Goal: Submit feedback/report problem

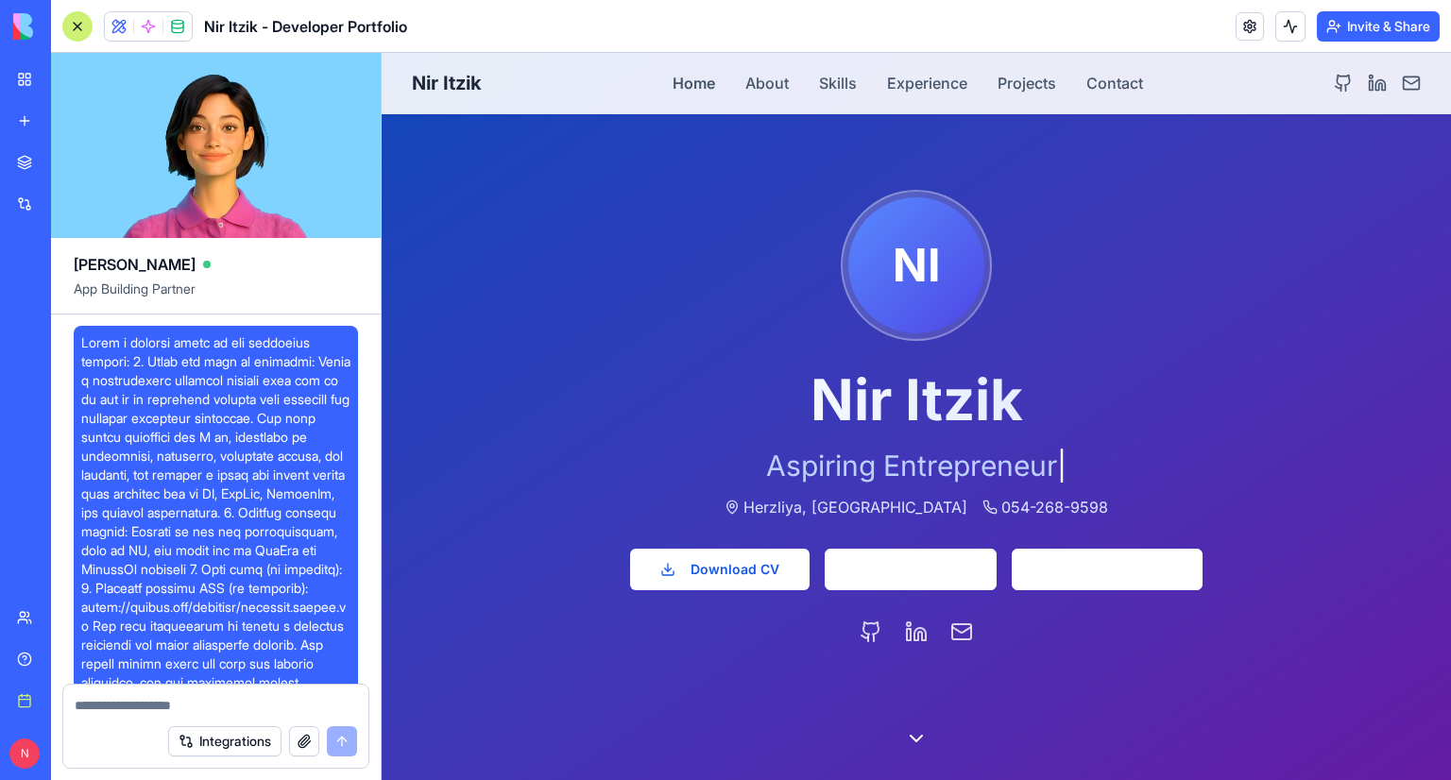
scroll to position [2219, 0]
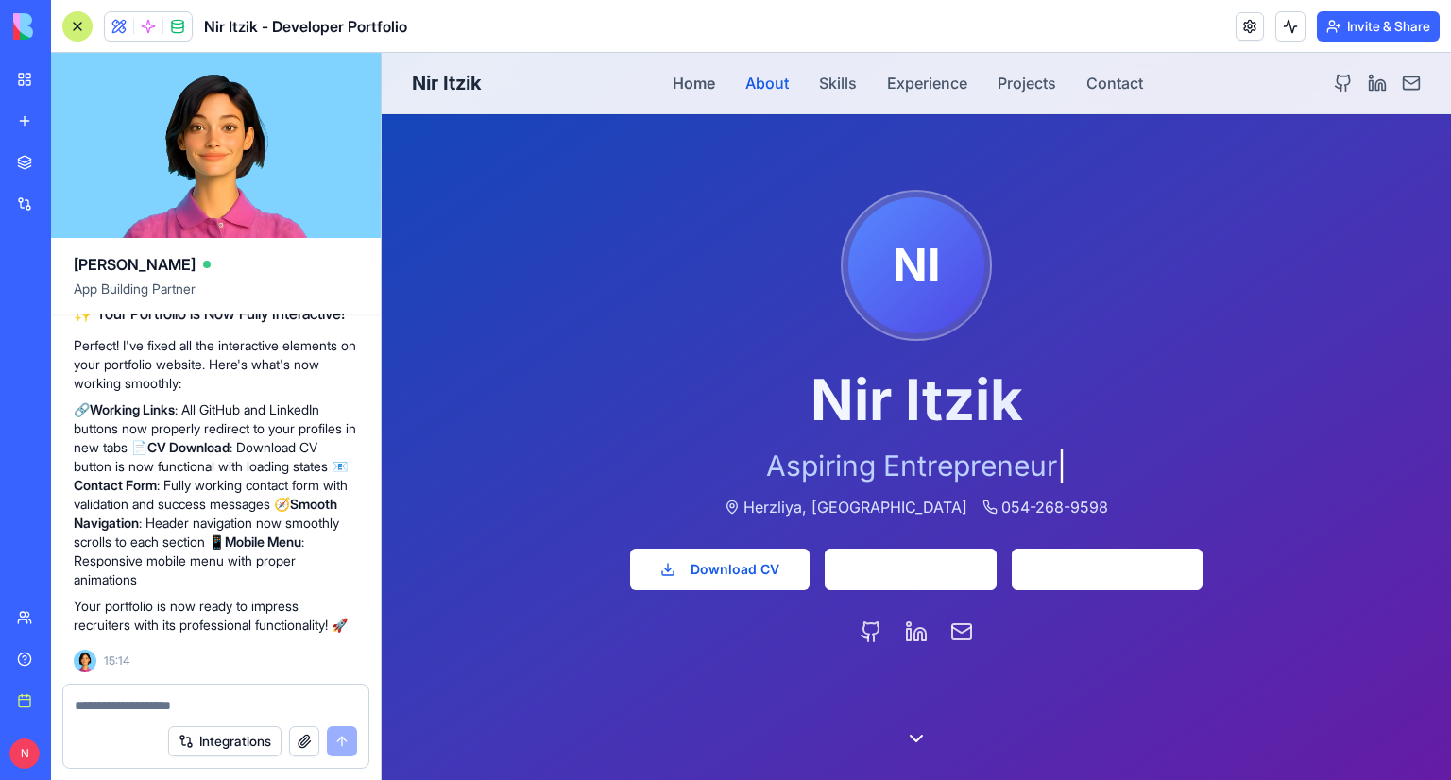
click at [745, 79] on button "About" at bounding box center [766, 83] width 43 height 23
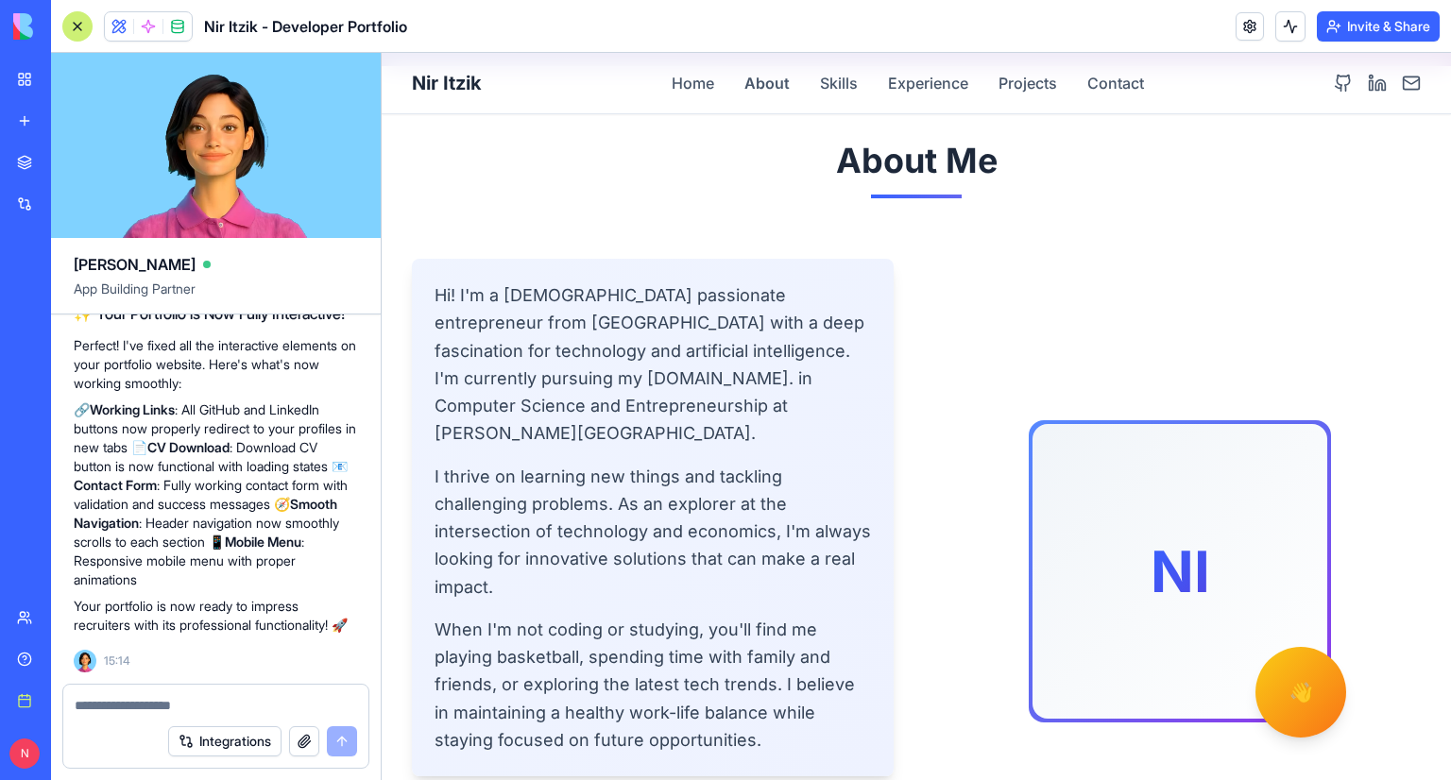
scroll to position [788, 0]
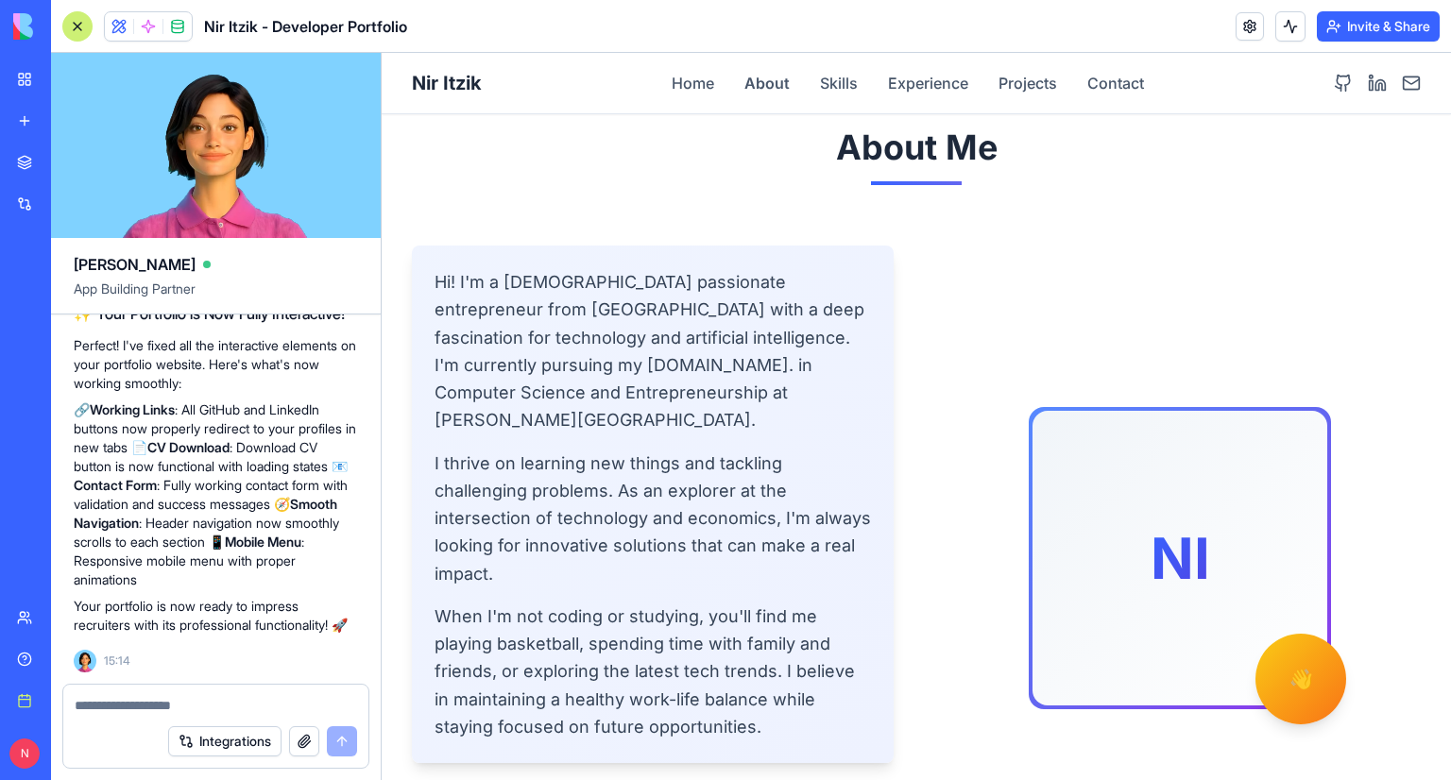
click at [830, 95] on div "Nir Itzik Home About Skills Experience Projects Contact" at bounding box center [916, 83] width 1009 height 60
click at [830, 85] on button "Skills" at bounding box center [839, 83] width 38 height 23
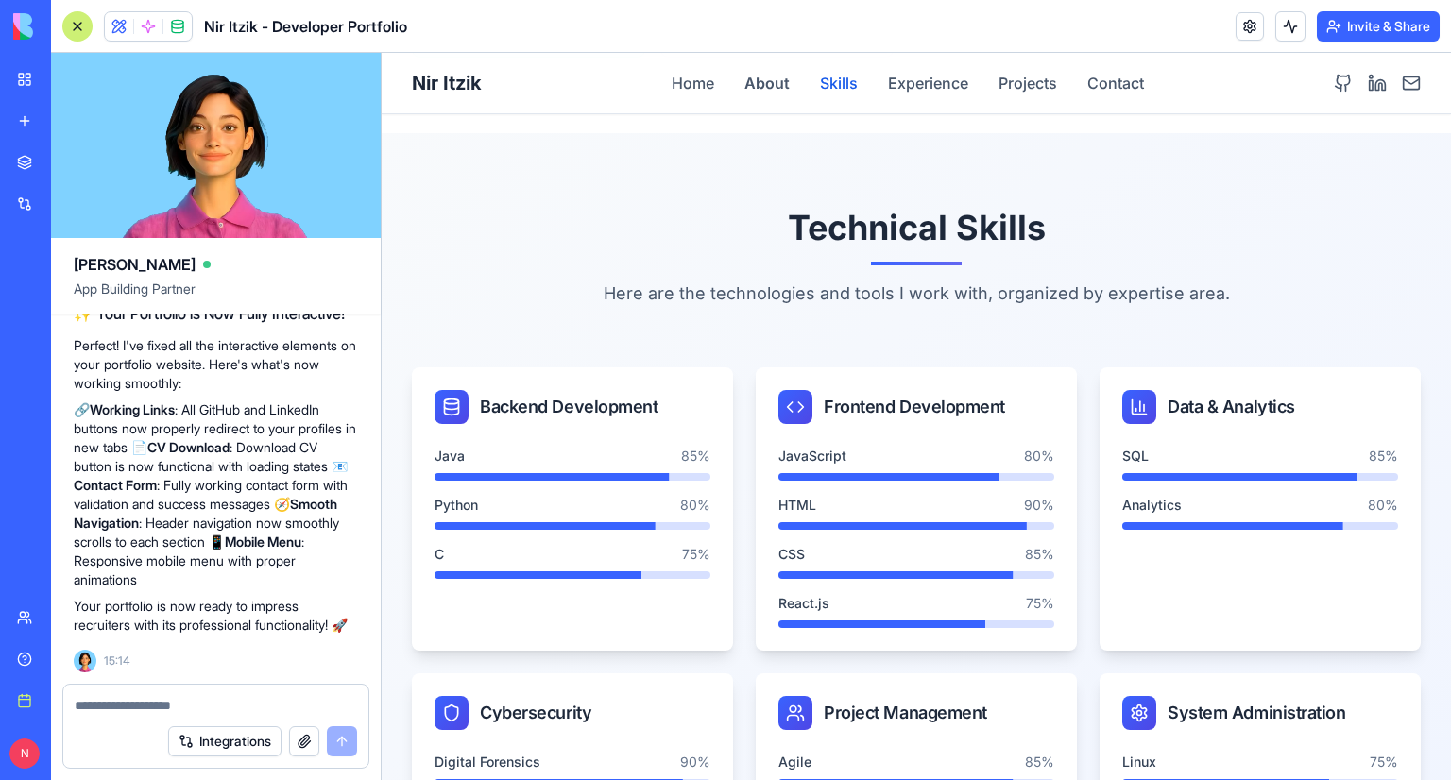
scroll to position [1653, 0]
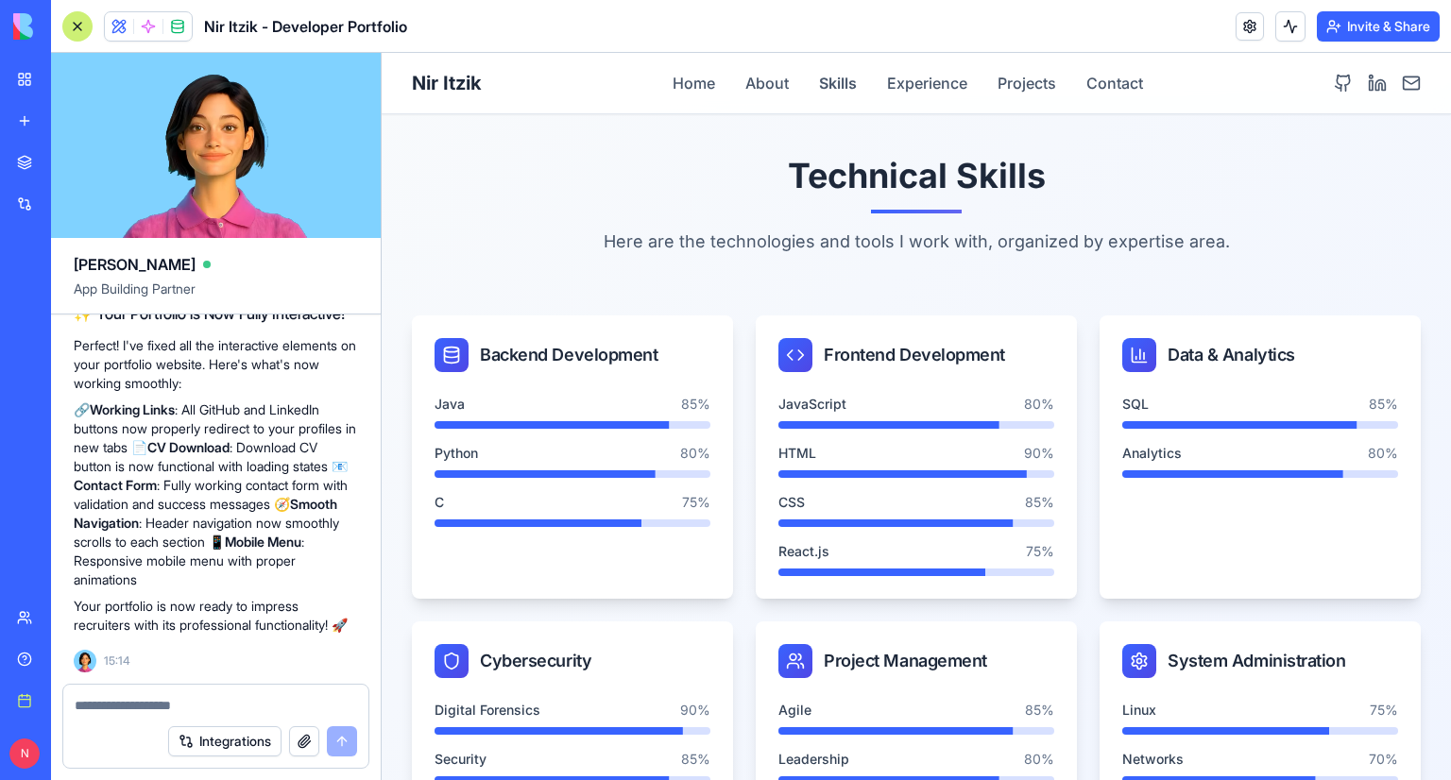
click at [892, 95] on div "Nir Itzik Home About Skills Experience Projects Contact" at bounding box center [916, 83] width 1009 height 60
click at [899, 84] on button "Experience" at bounding box center [927, 83] width 80 height 23
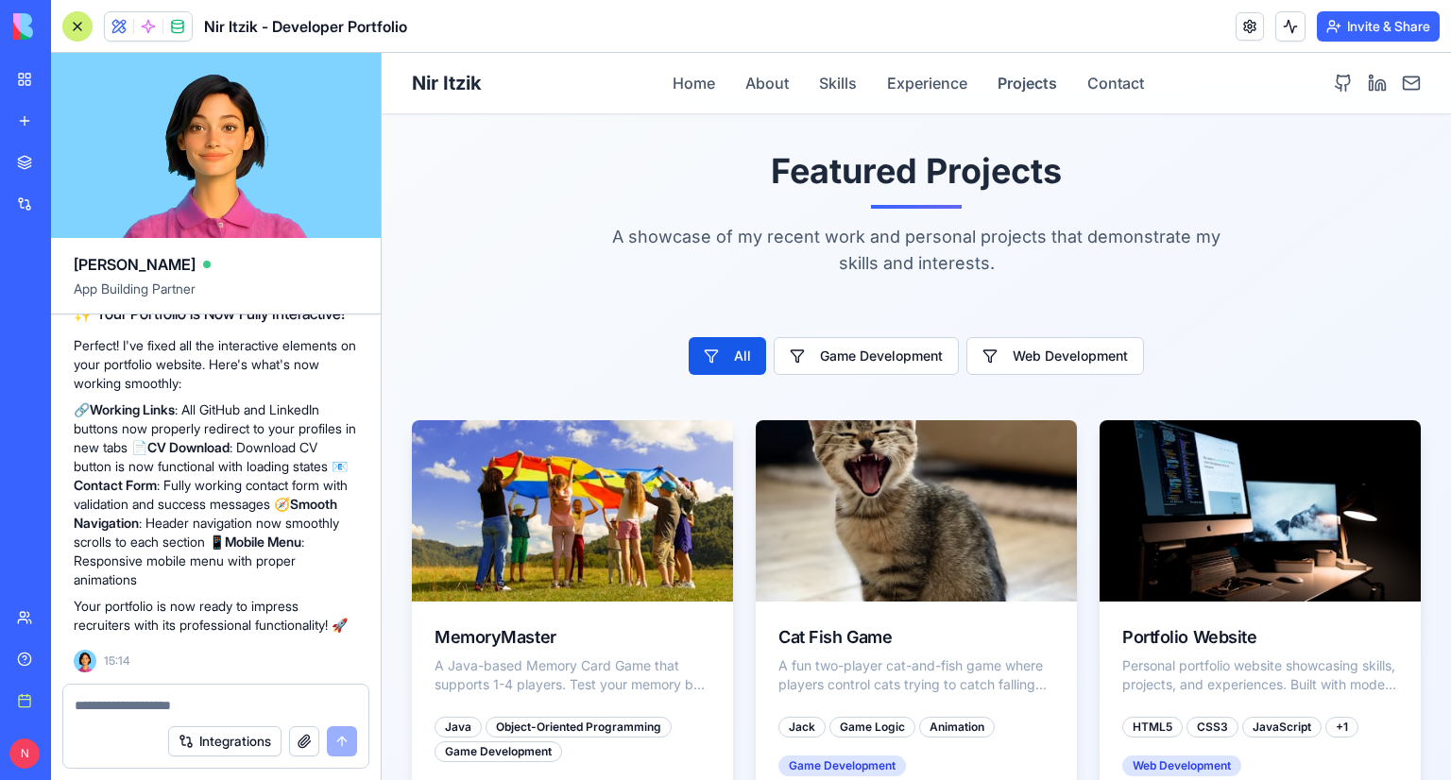
scroll to position [3592, 0]
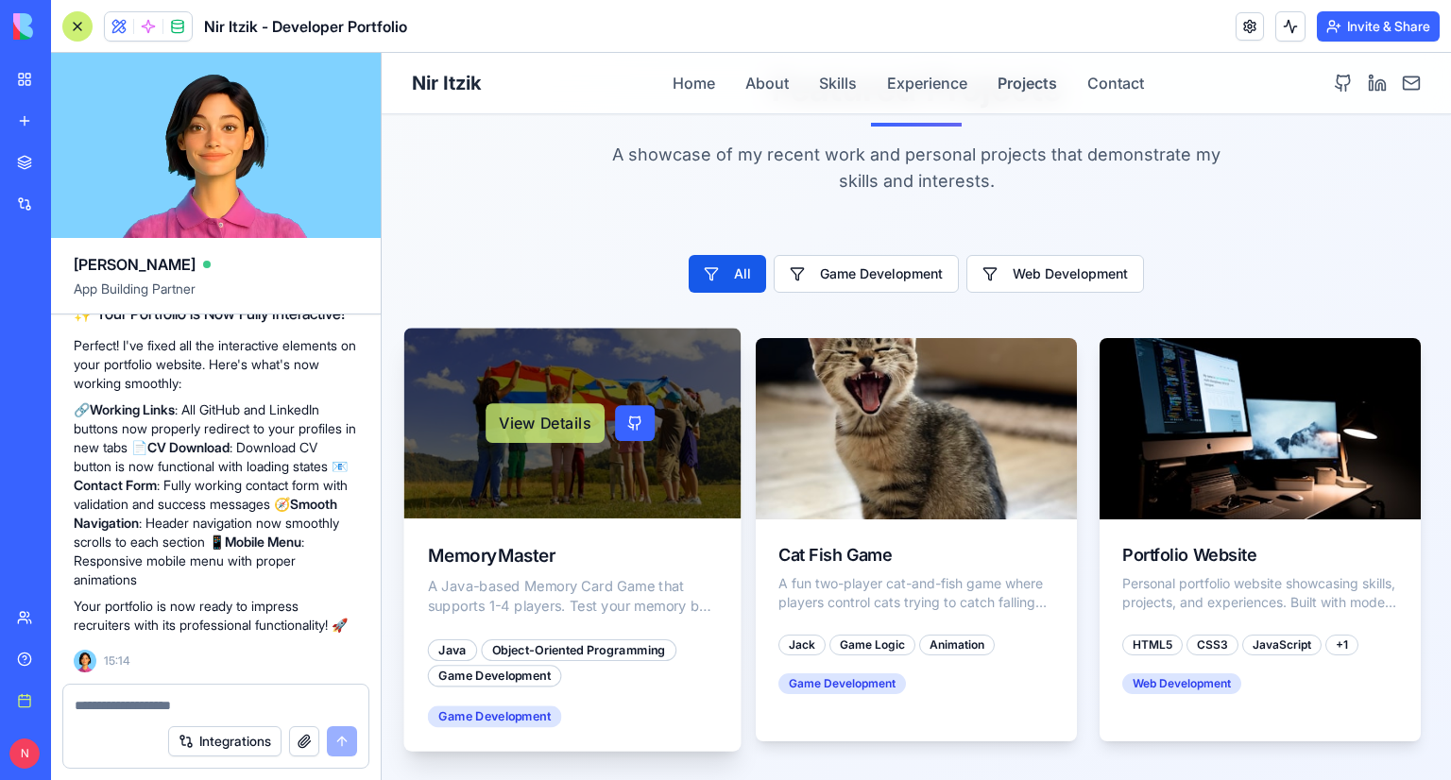
click at [535, 403] on button "View Details" at bounding box center [545, 423] width 119 height 40
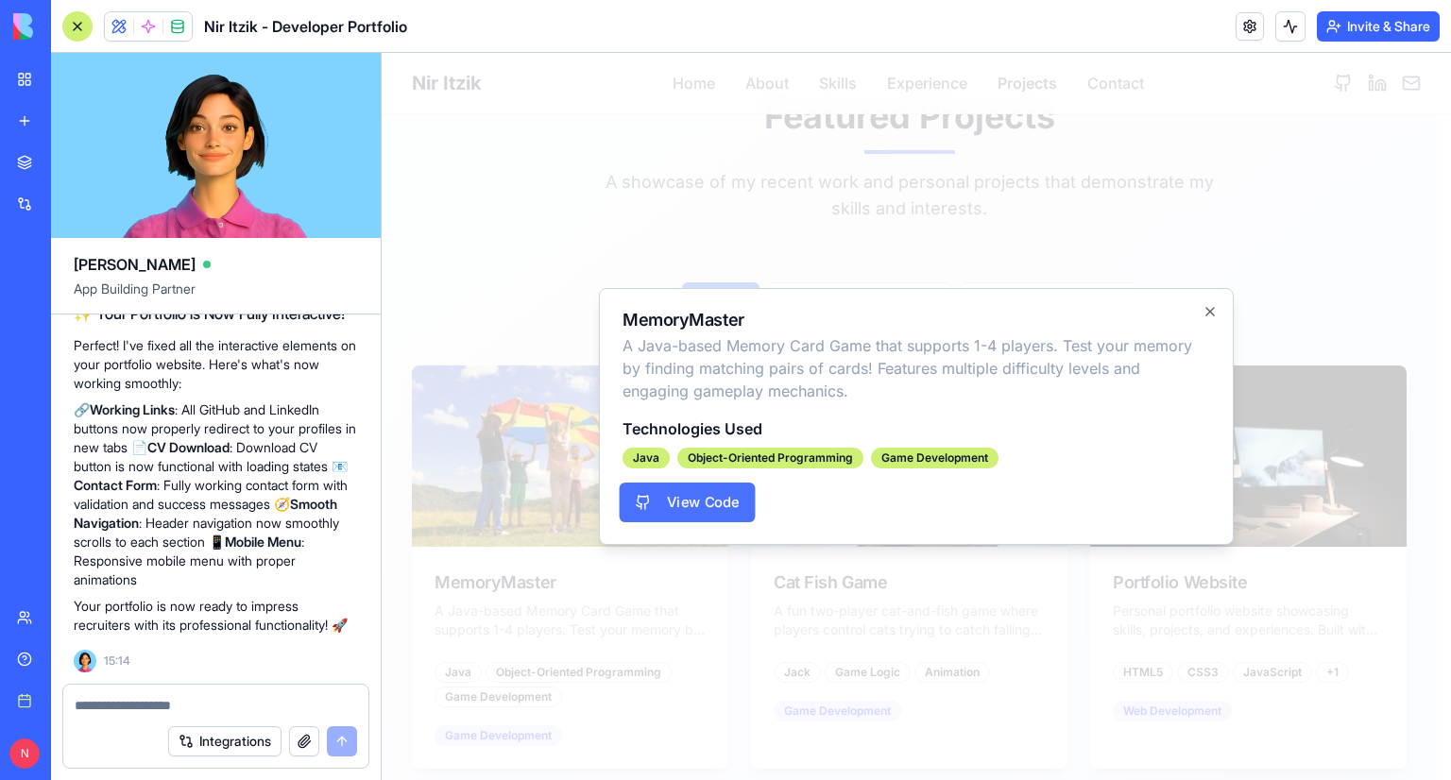
click at [681, 513] on link "View Code" at bounding box center [688, 503] width 136 height 40
click at [847, 259] on div at bounding box center [917, 417] width 1070 height 728
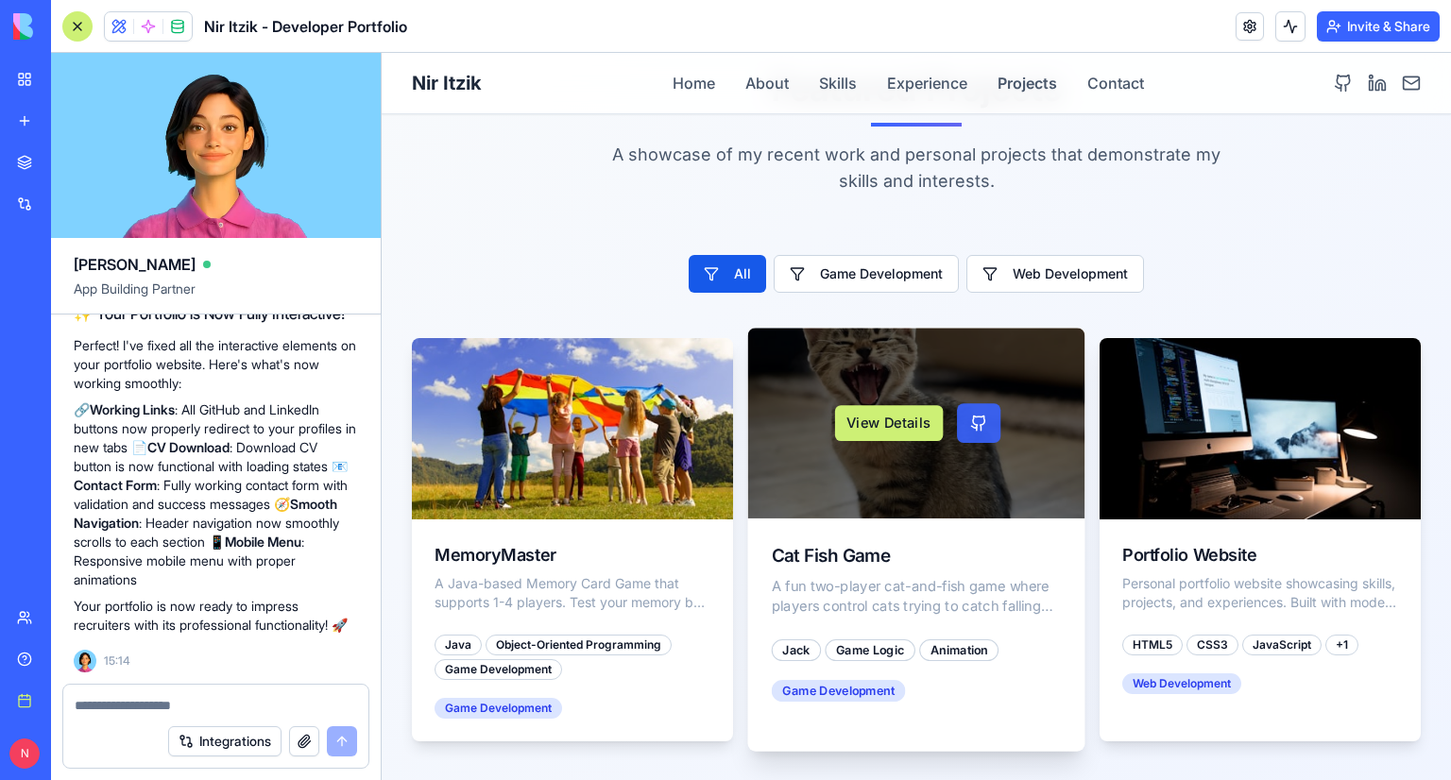
click at [976, 403] on link at bounding box center [978, 423] width 43 height 40
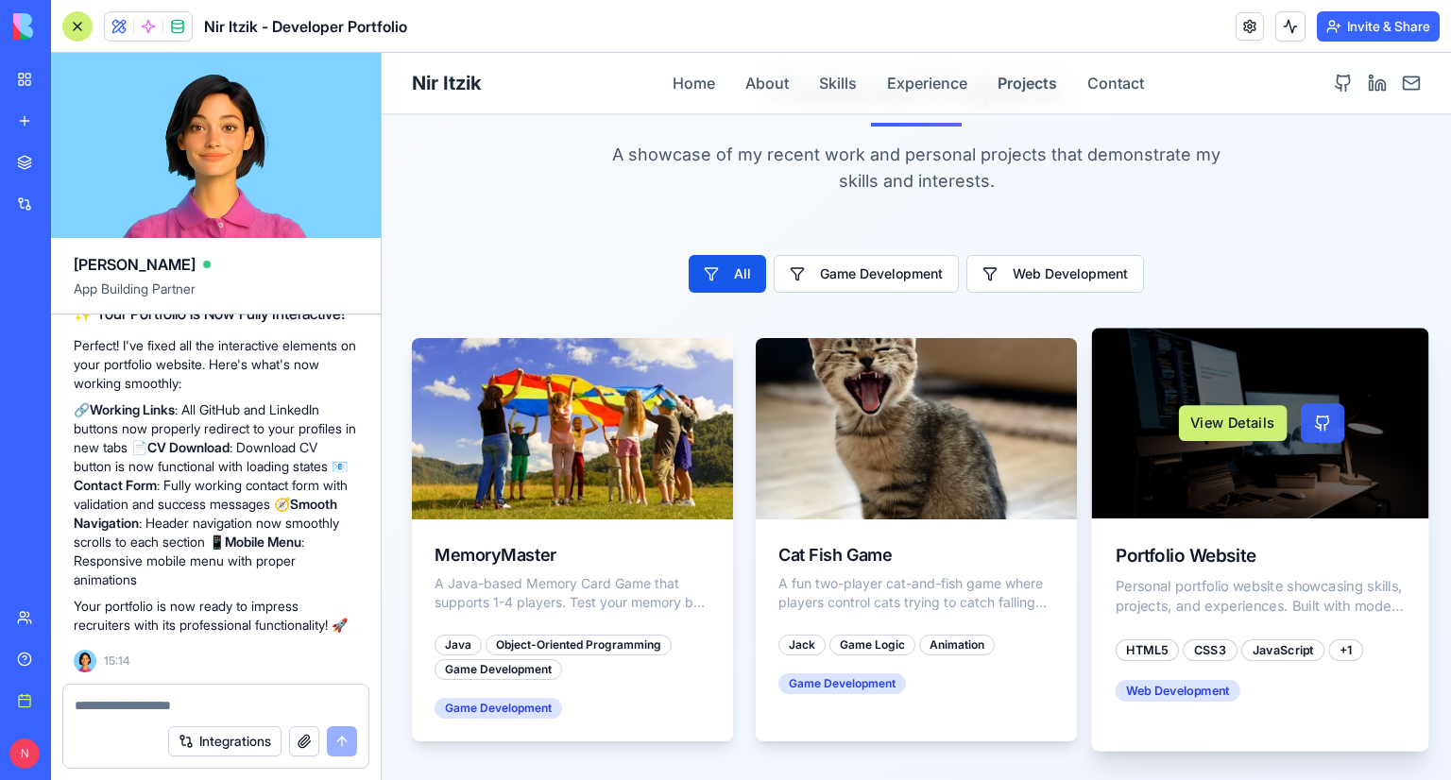
click at [1301, 403] on link at bounding box center [1322, 423] width 43 height 40
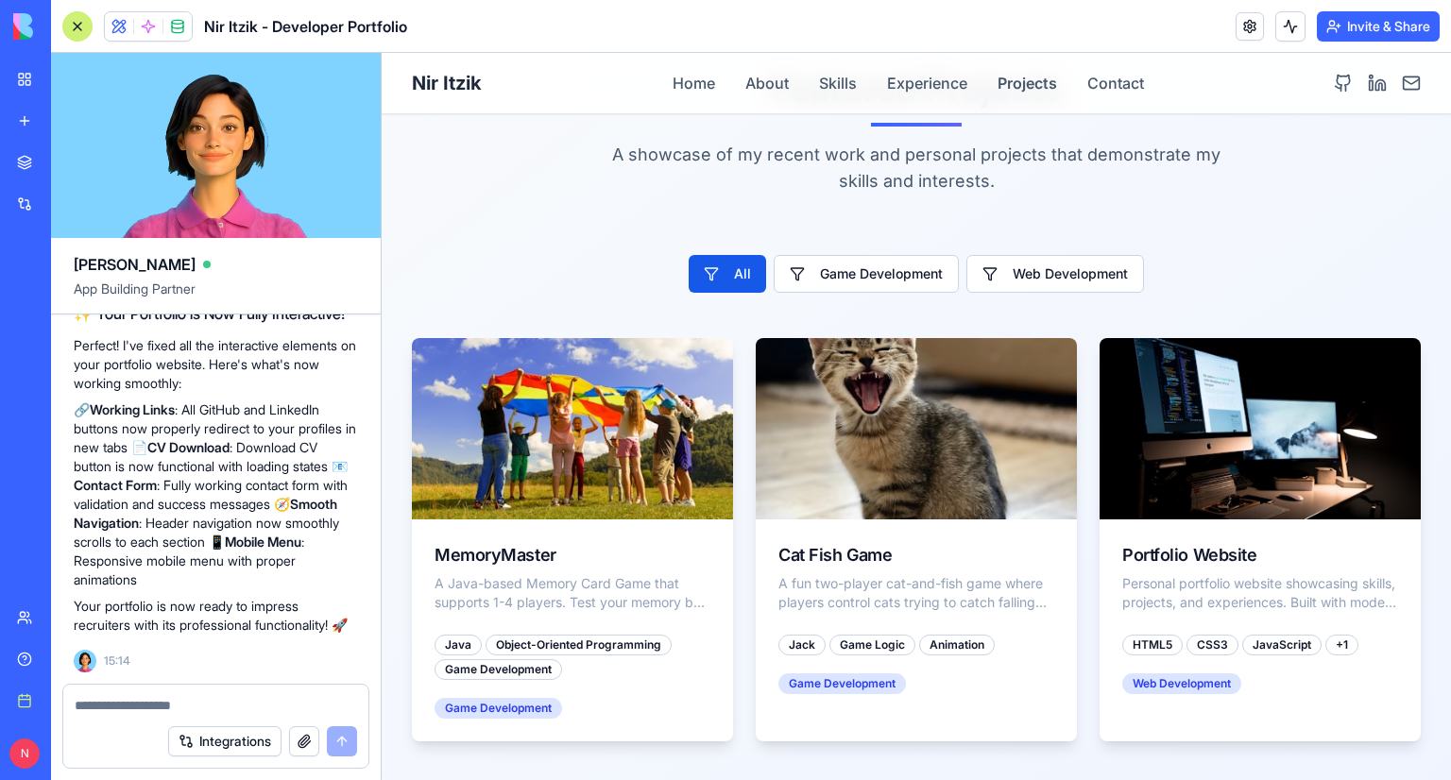
click at [210, 711] on textarea at bounding box center [216, 705] width 283 height 19
click at [826, 254] on button "Game Development" at bounding box center [866, 274] width 195 height 40
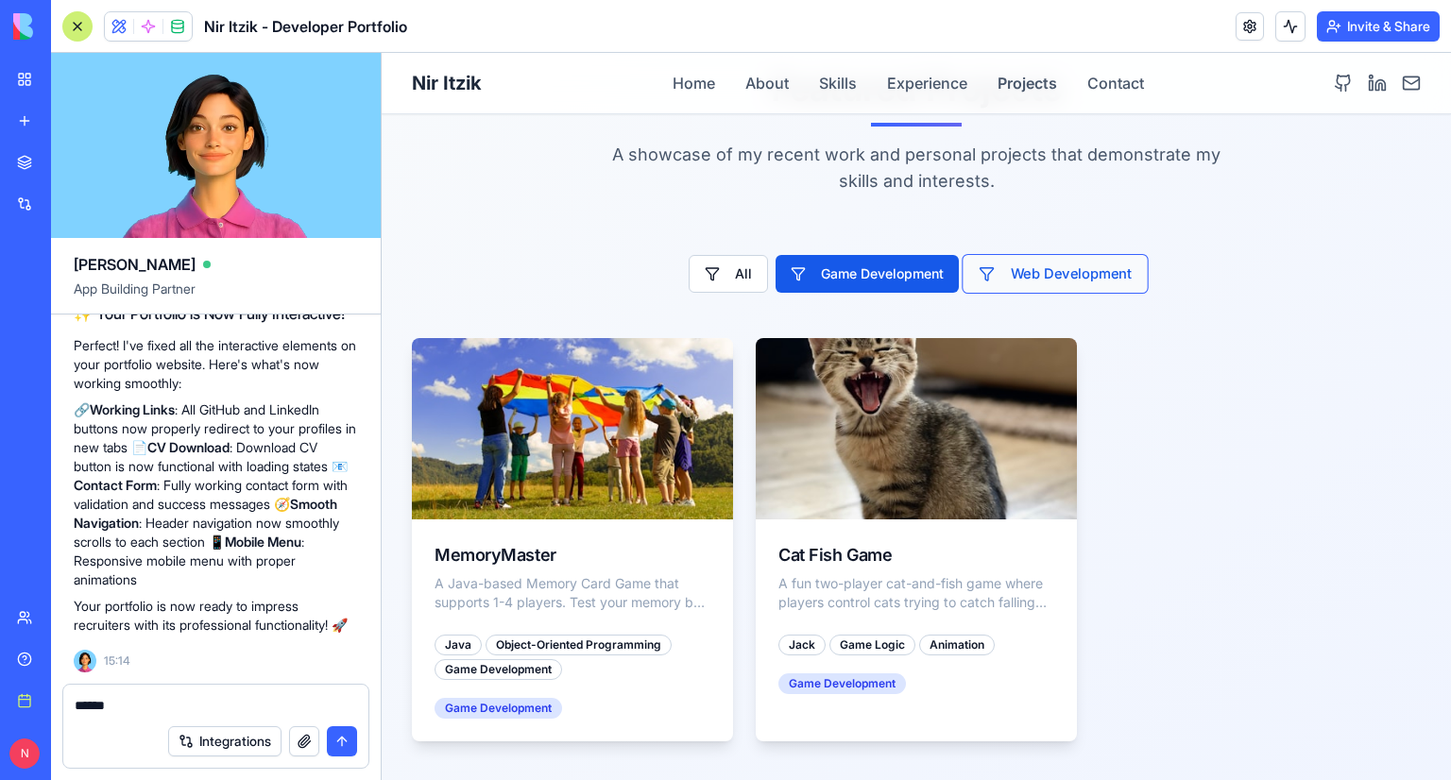
click at [1047, 254] on button "Web Development" at bounding box center [1055, 274] width 186 height 40
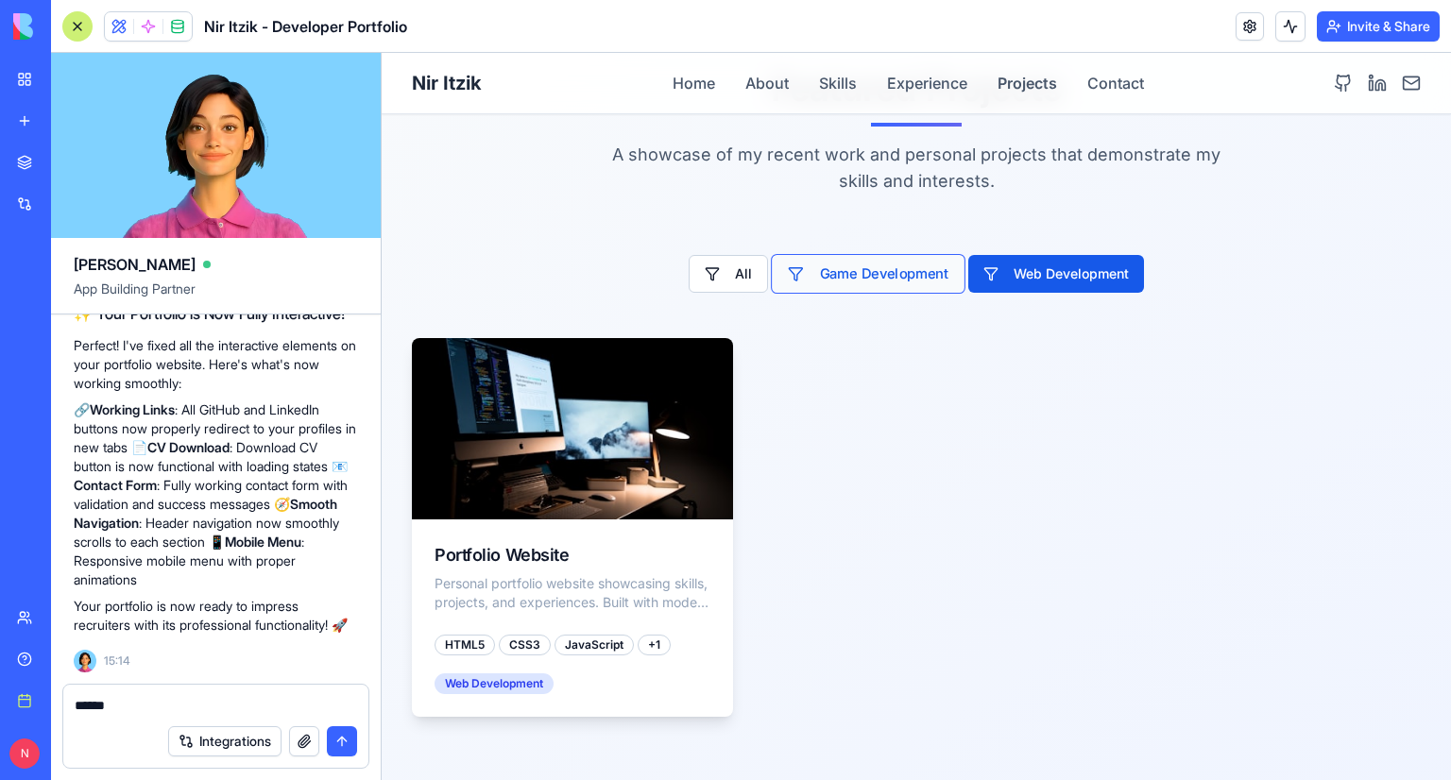
click at [840, 254] on button "Game Development" at bounding box center [868, 274] width 195 height 40
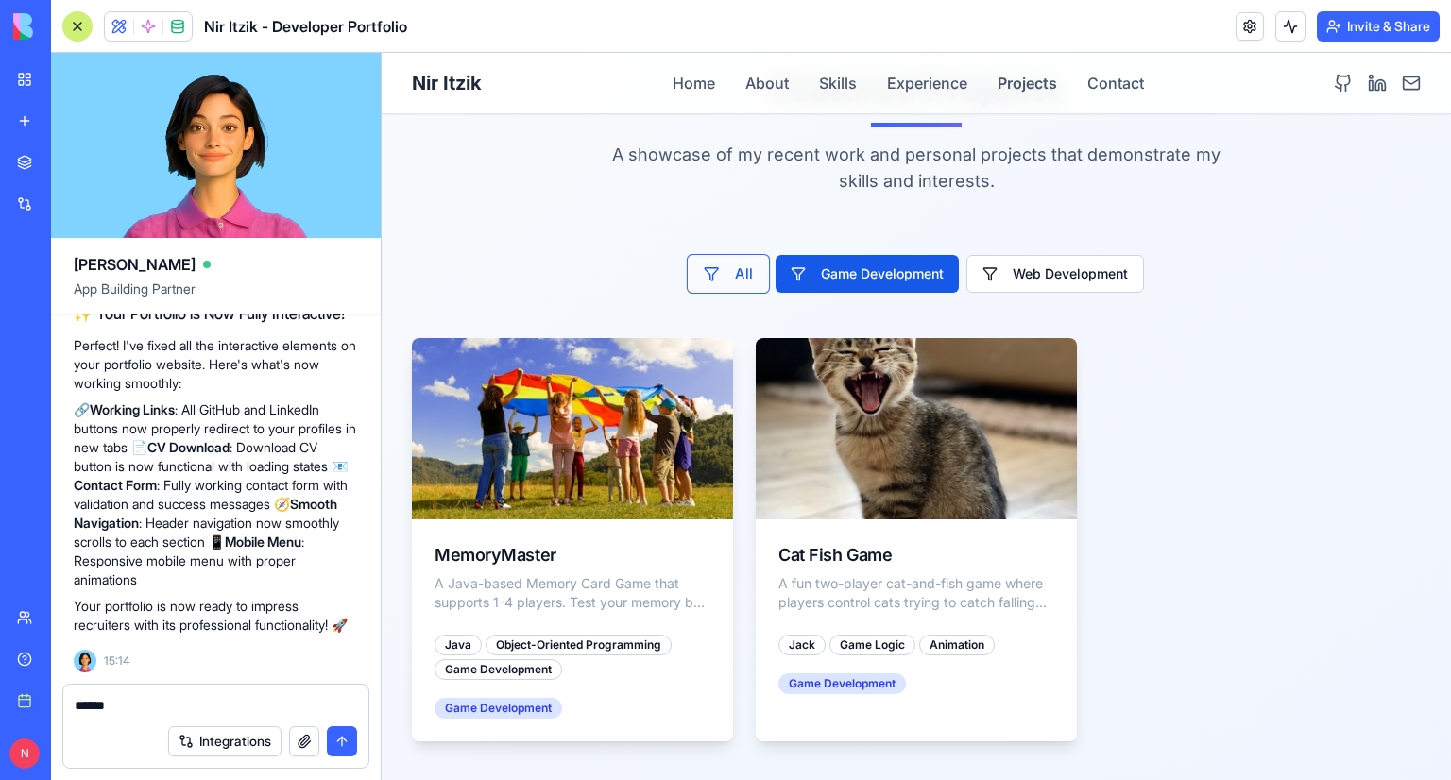
click at [718, 254] on button "All" at bounding box center [728, 274] width 83 height 40
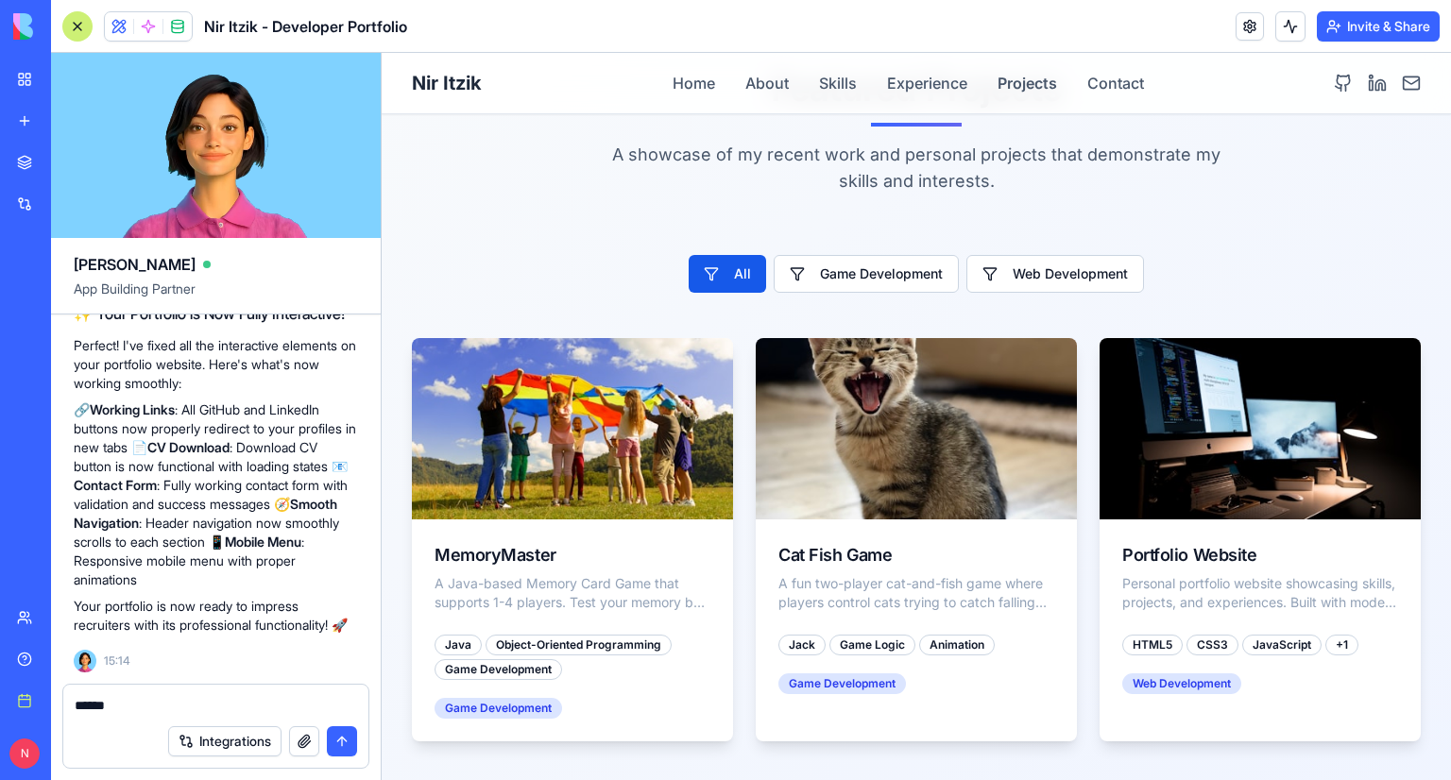
click at [179, 723] on div "Integrations" at bounding box center [215, 741] width 305 height 53
click at [152, 705] on textarea "******" at bounding box center [216, 705] width 283 height 19
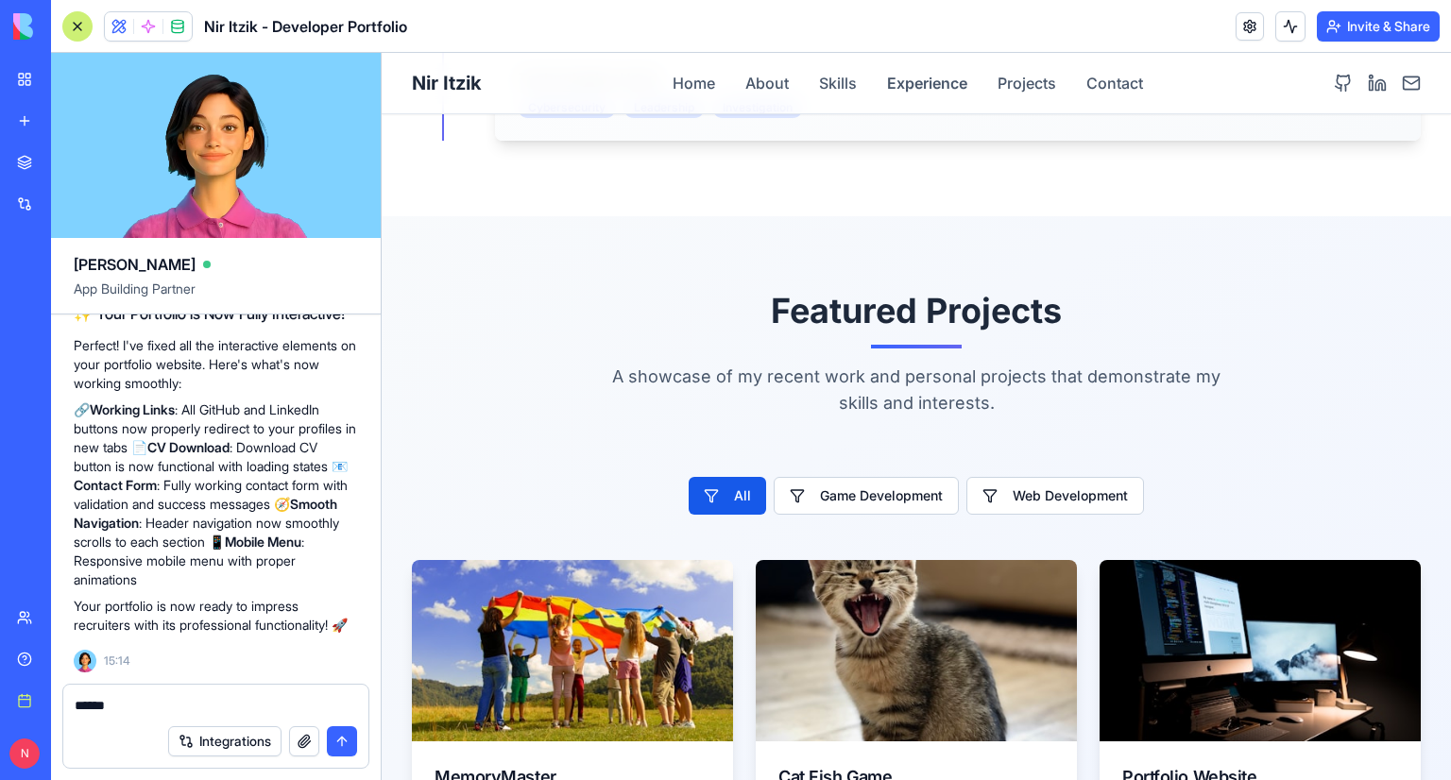
scroll to position [3403, 0]
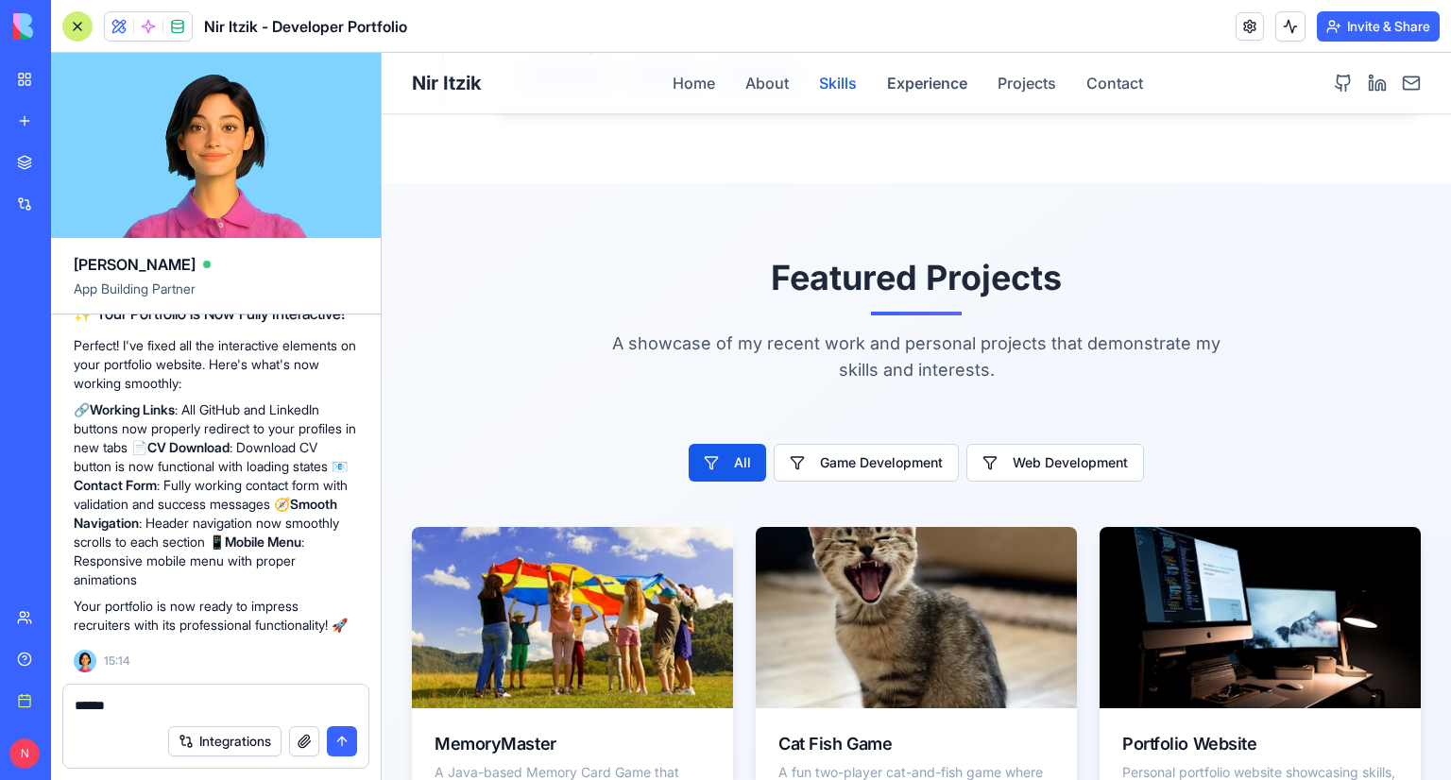
click at [828, 72] on button "Skills" at bounding box center [838, 83] width 38 height 23
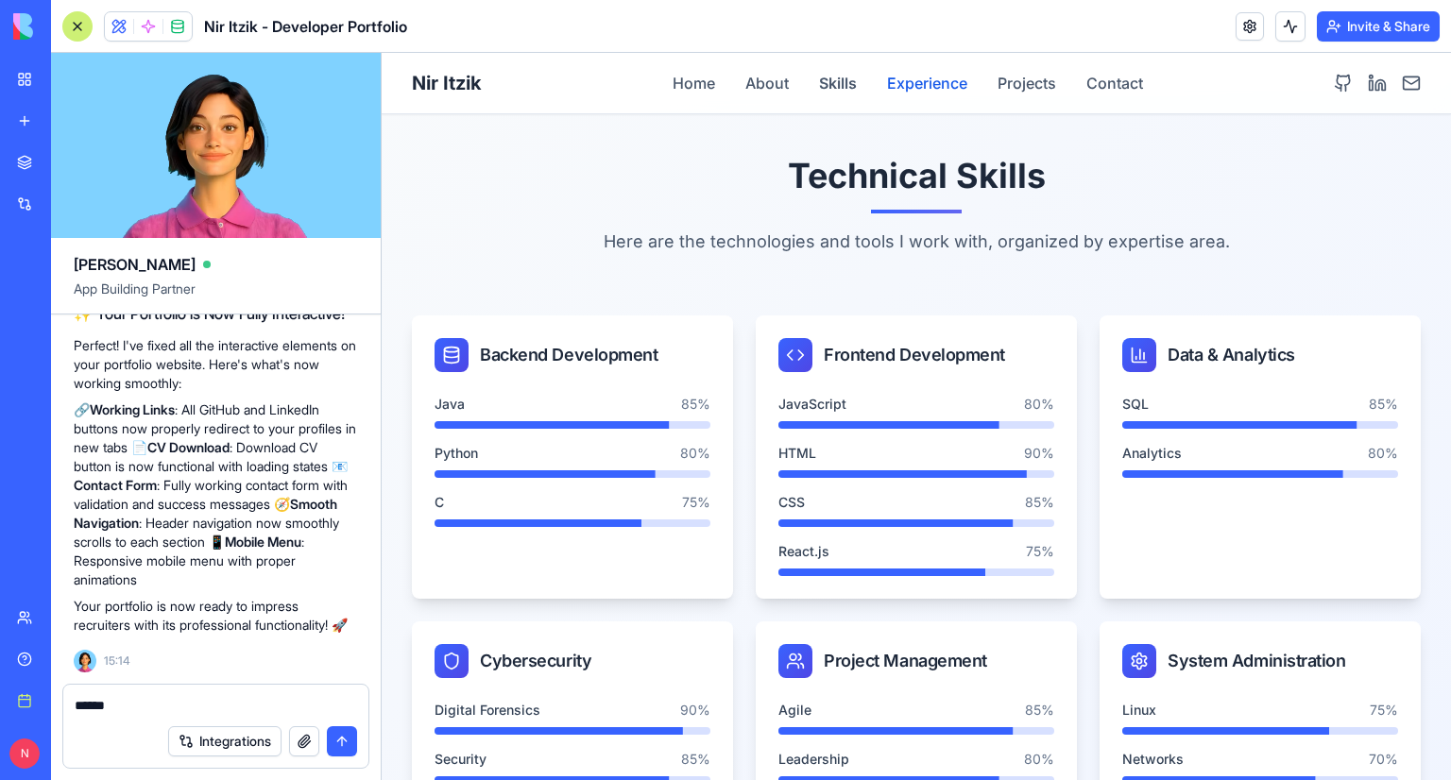
click at [915, 83] on button "Experience" at bounding box center [927, 83] width 80 height 23
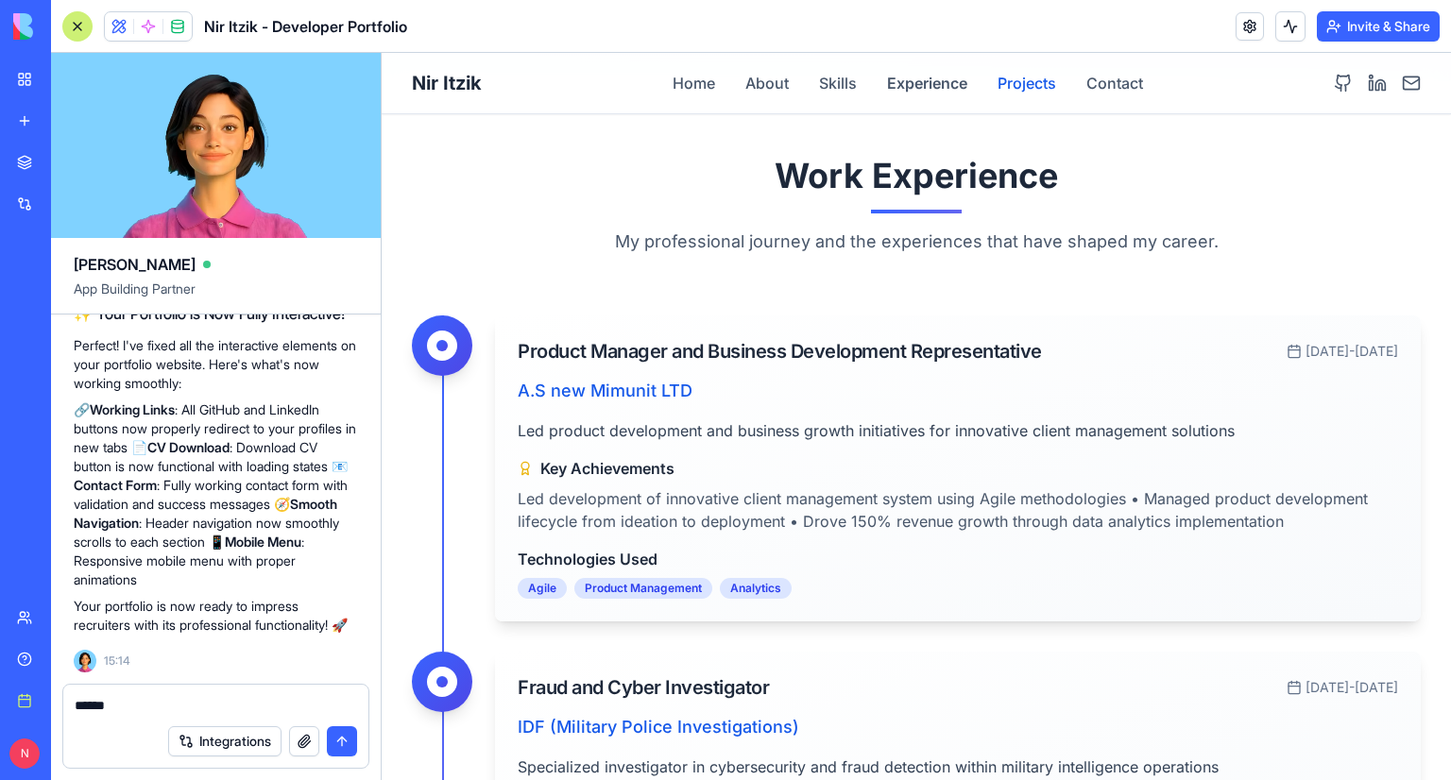
click at [1019, 72] on button "Projects" at bounding box center [1027, 83] width 59 height 23
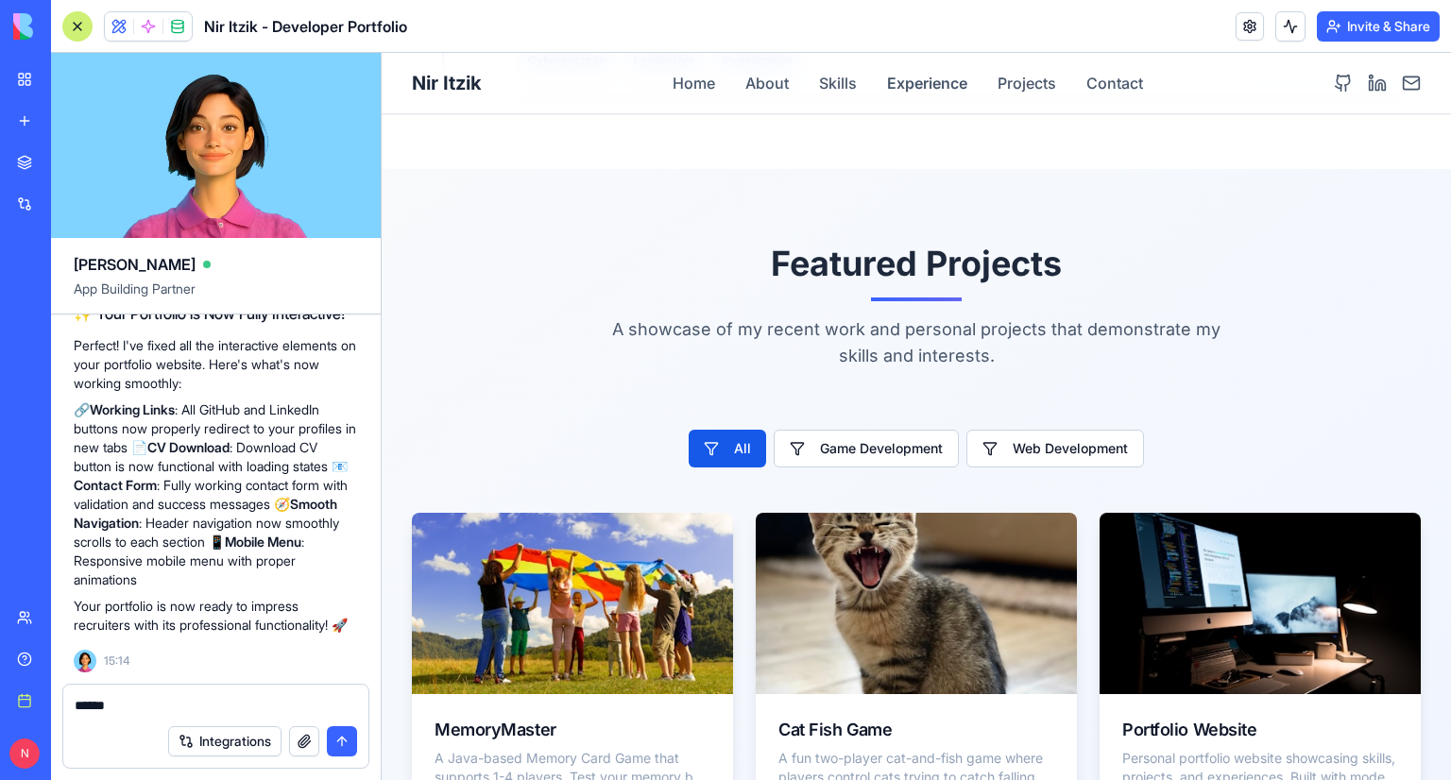
scroll to position [3504, 0]
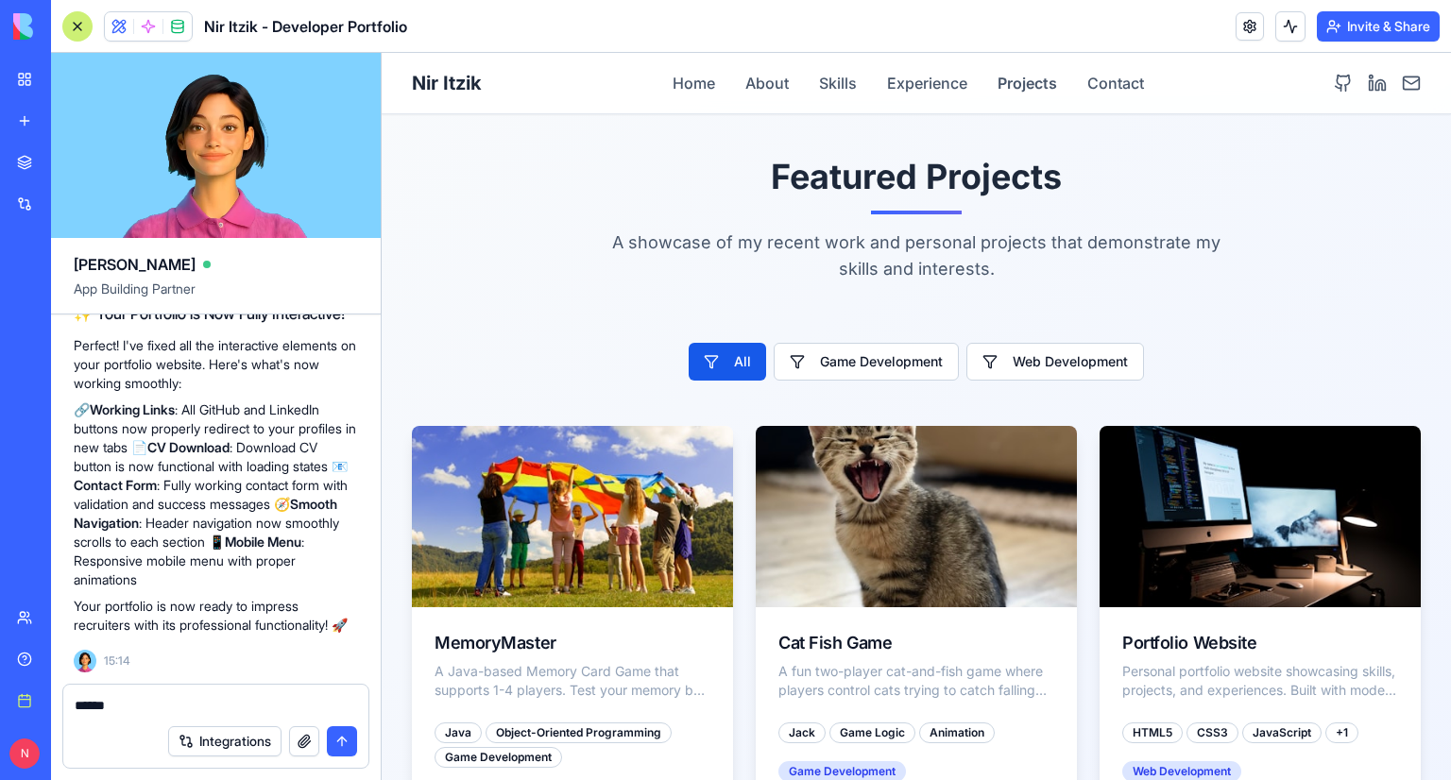
click at [261, 703] on textarea "******" at bounding box center [216, 705] width 283 height 19
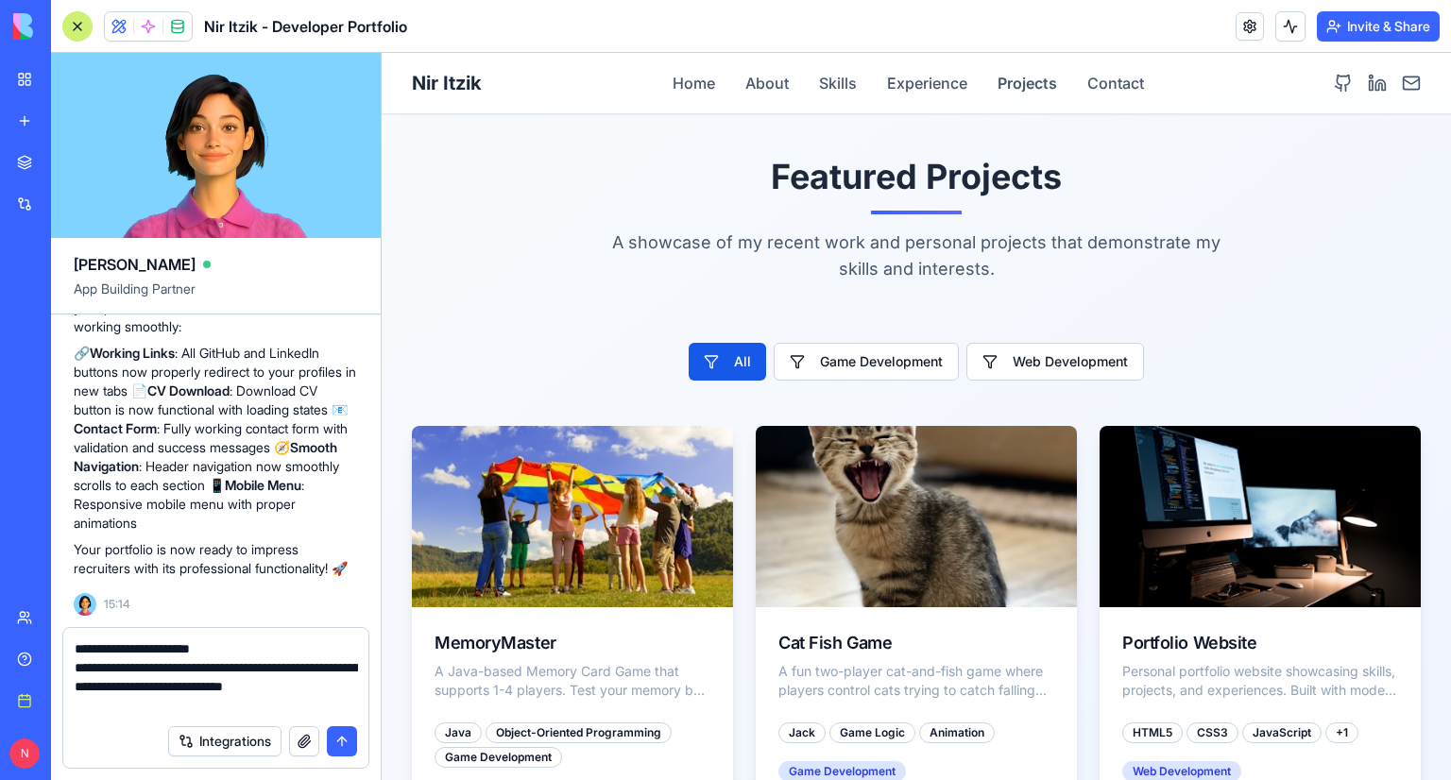
type textarea "**********"
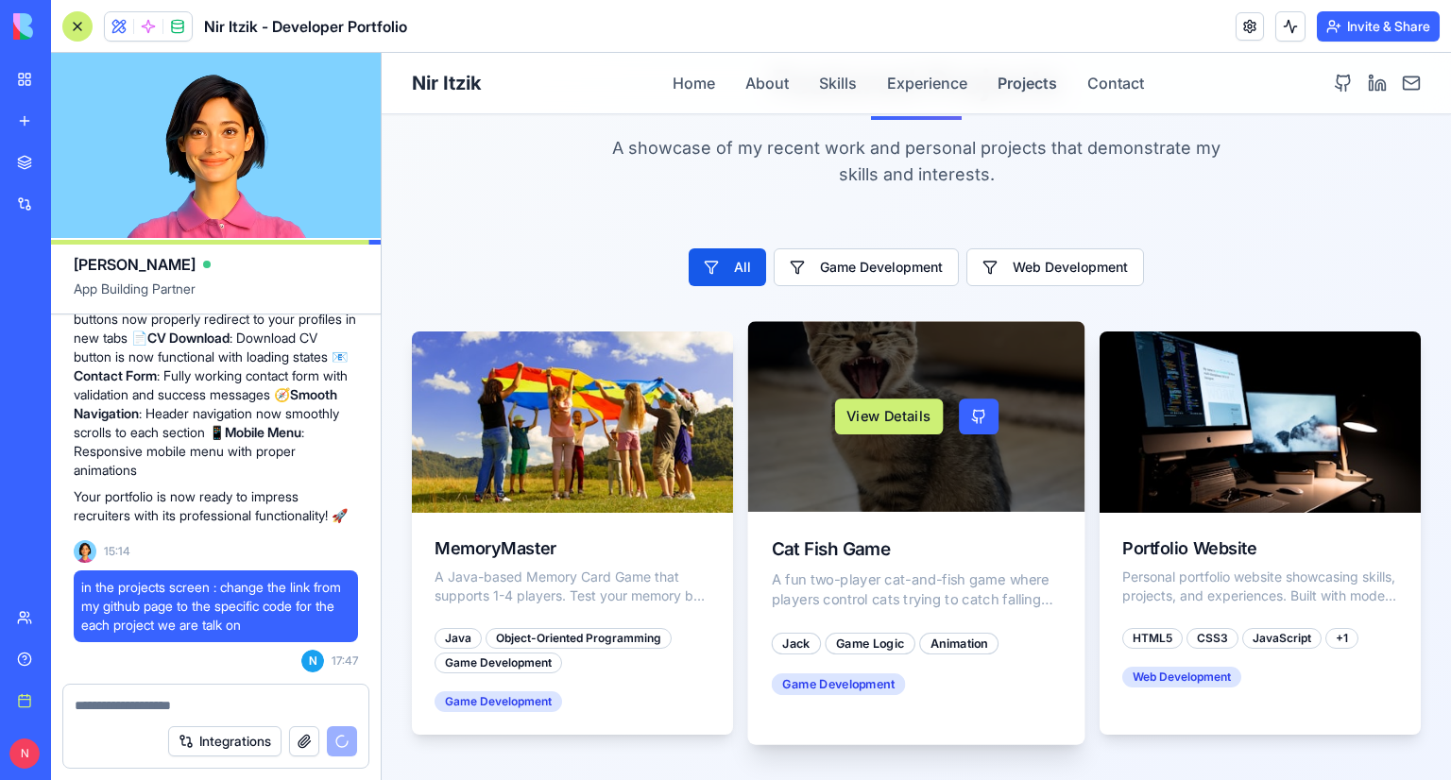
scroll to position [2510, 0]
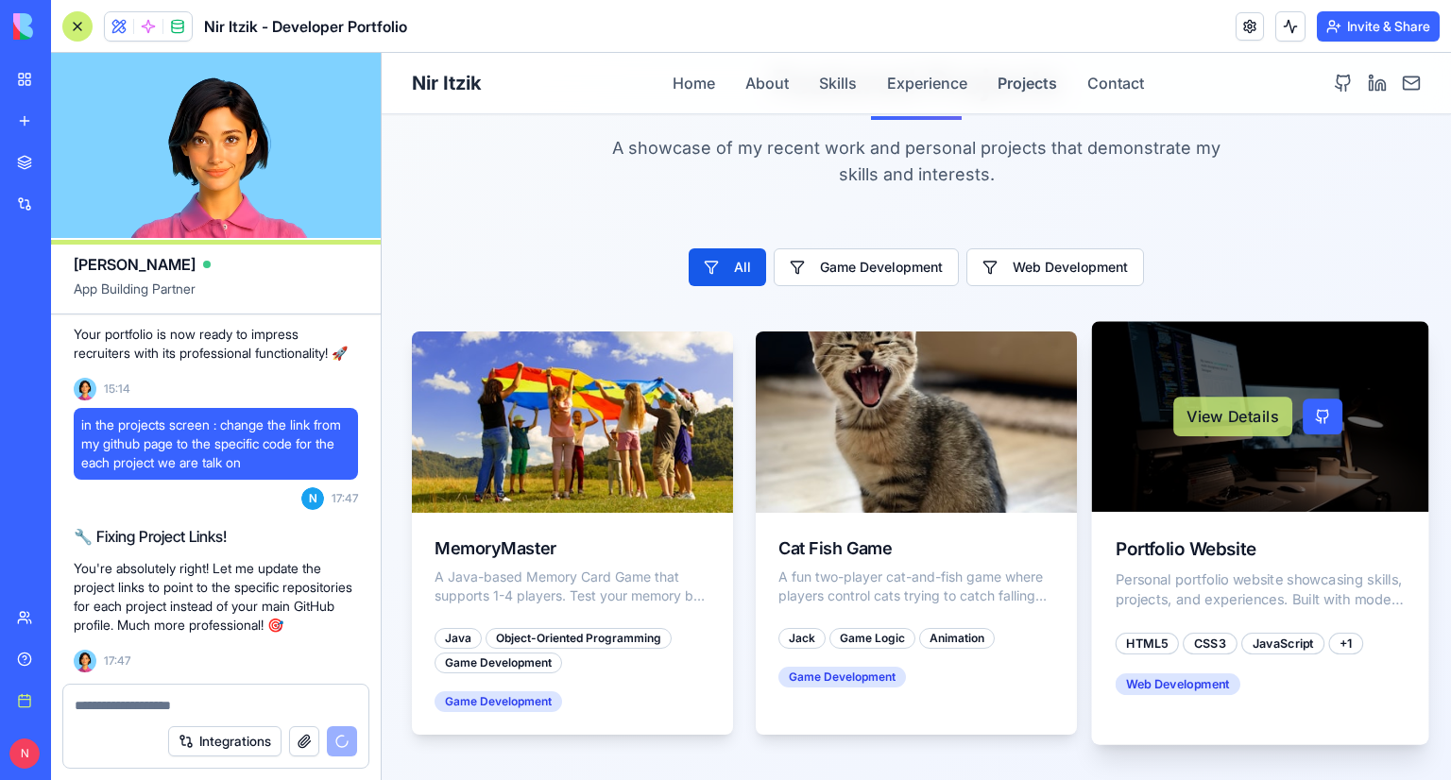
click at [1208, 397] on button "View Details" at bounding box center [1232, 417] width 119 height 40
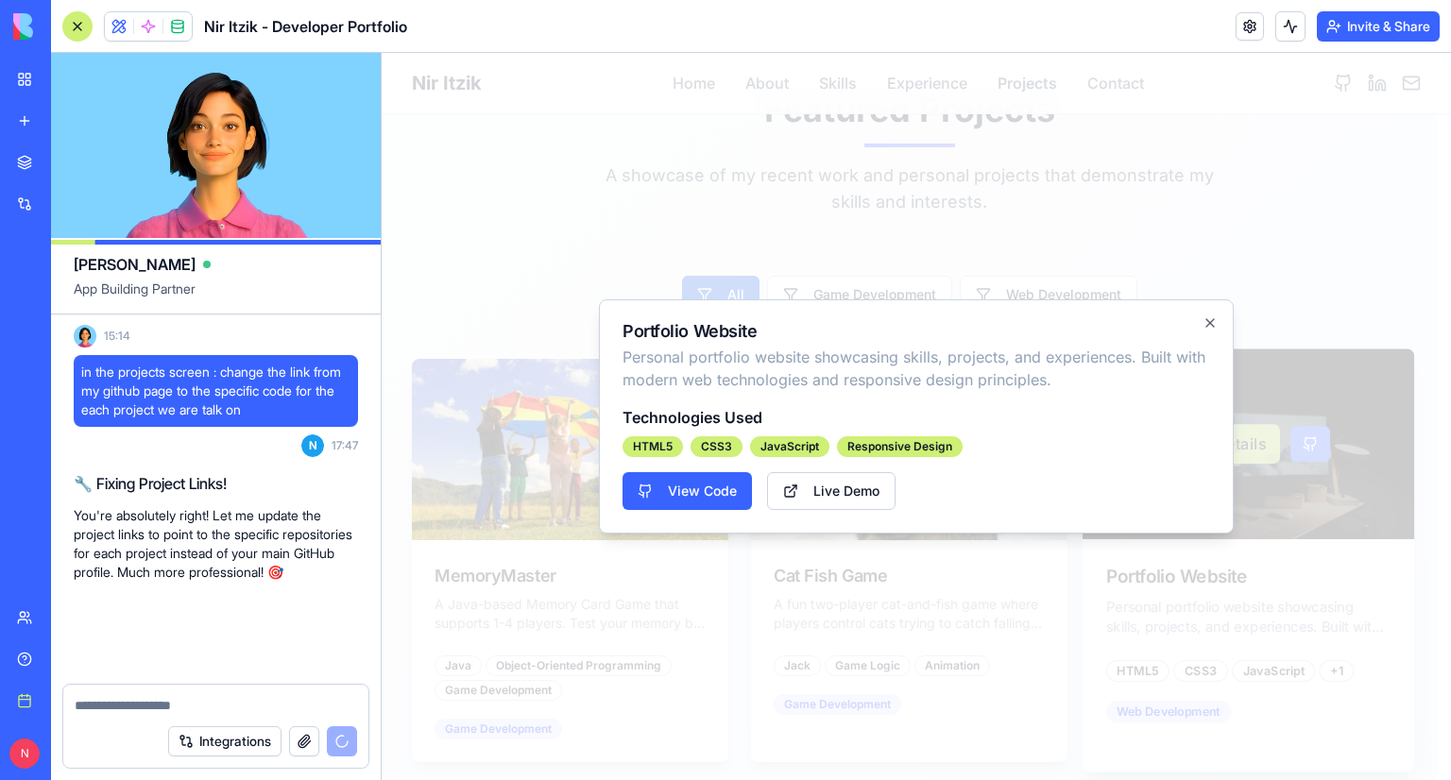
scroll to position [2563, 0]
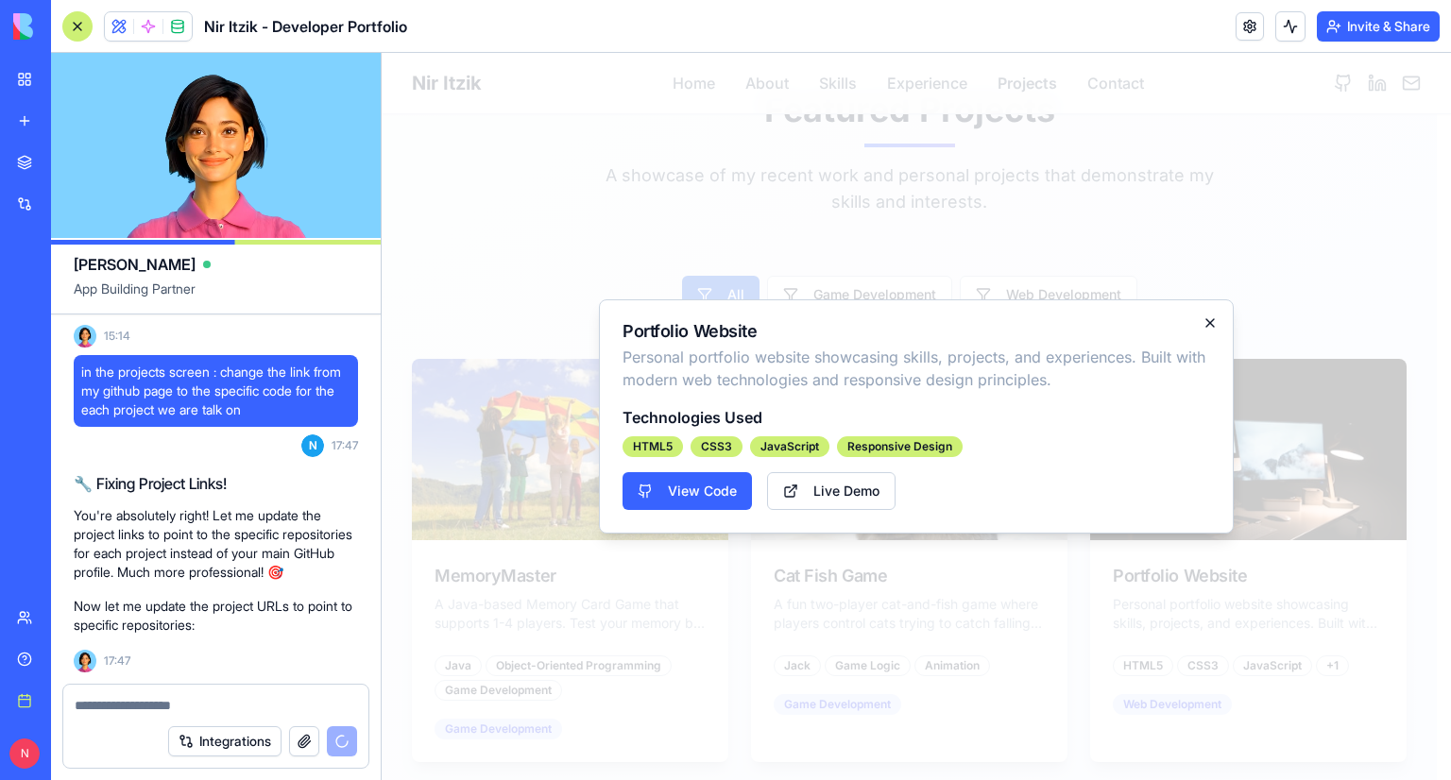
click at [1211, 322] on icon "button" at bounding box center [1211, 323] width 8 height 8
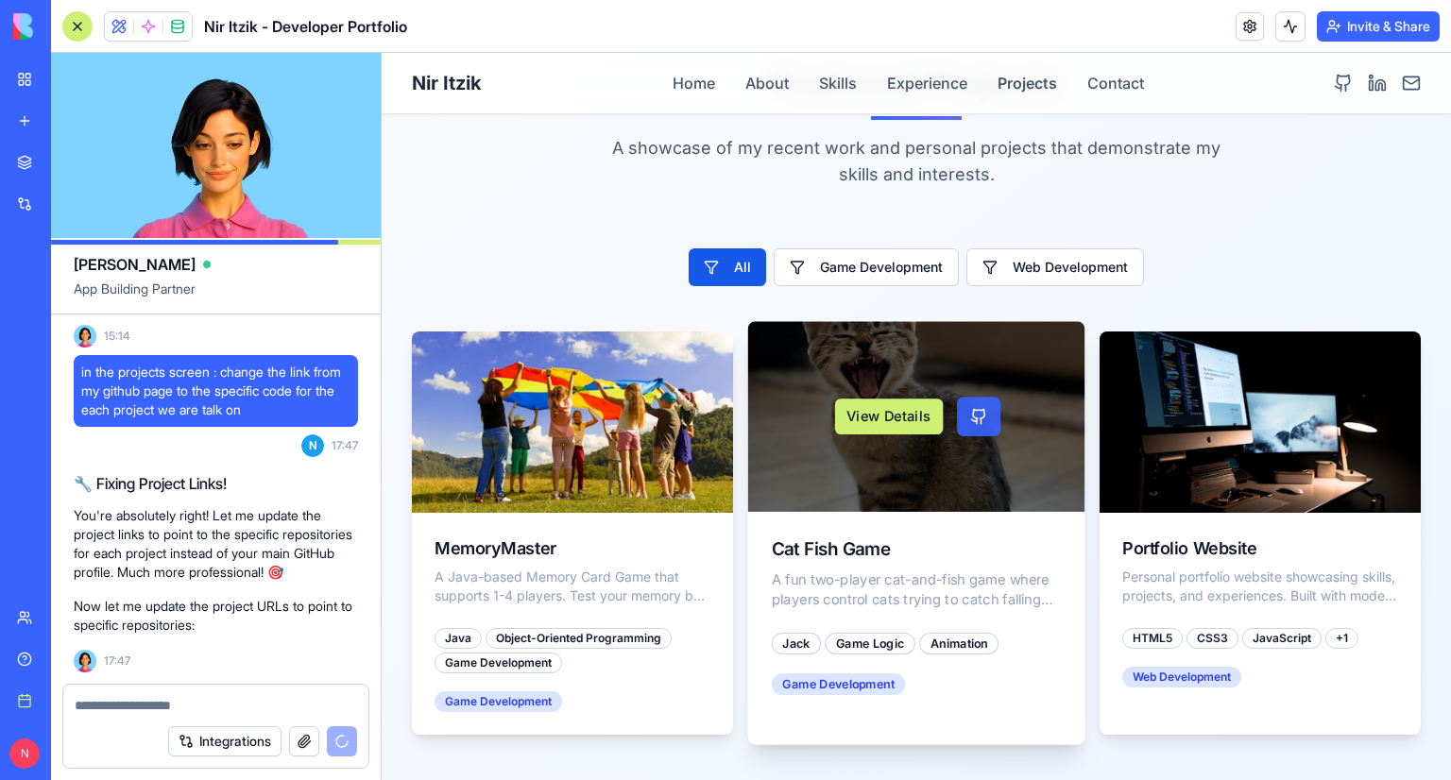
click at [968, 397] on link at bounding box center [978, 417] width 43 height 40
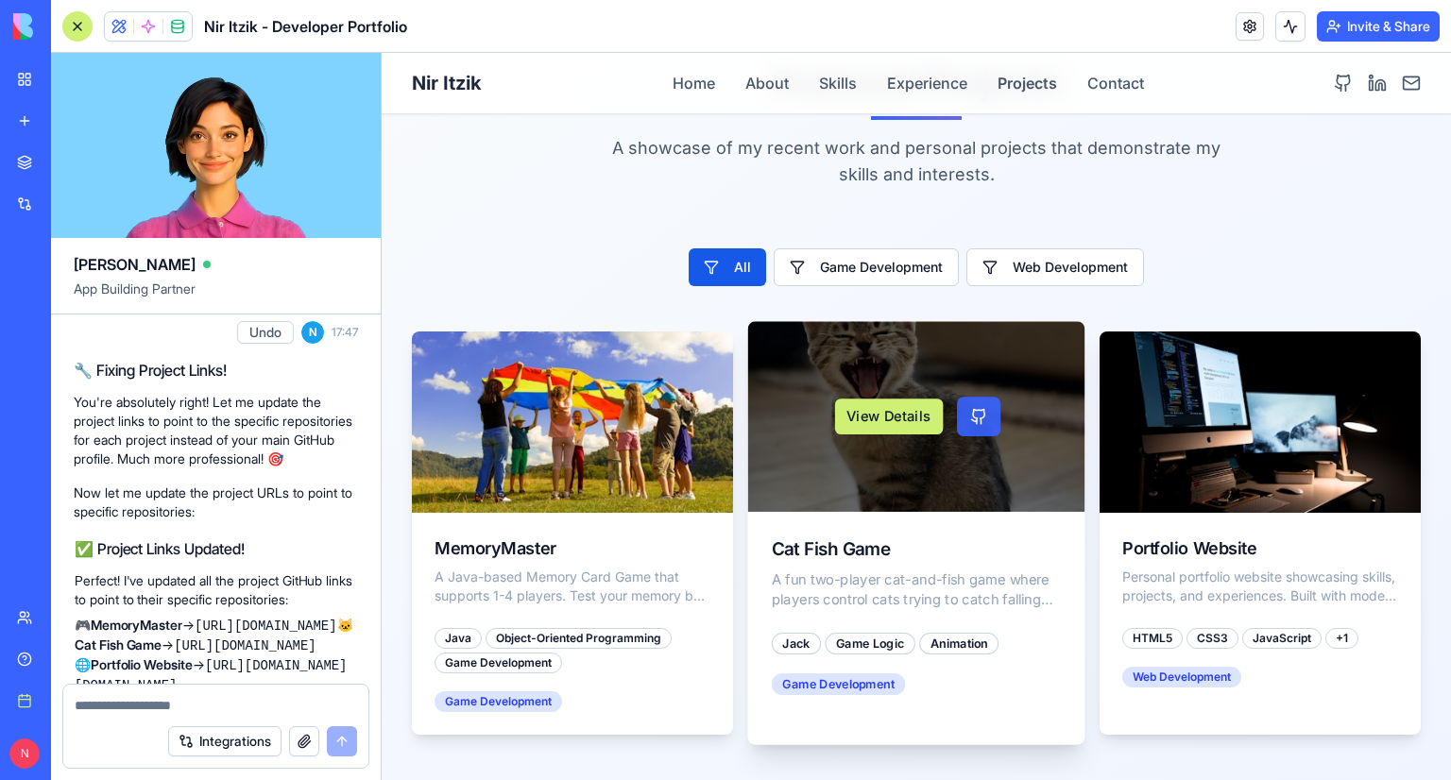
scroll to position [2940, 0]
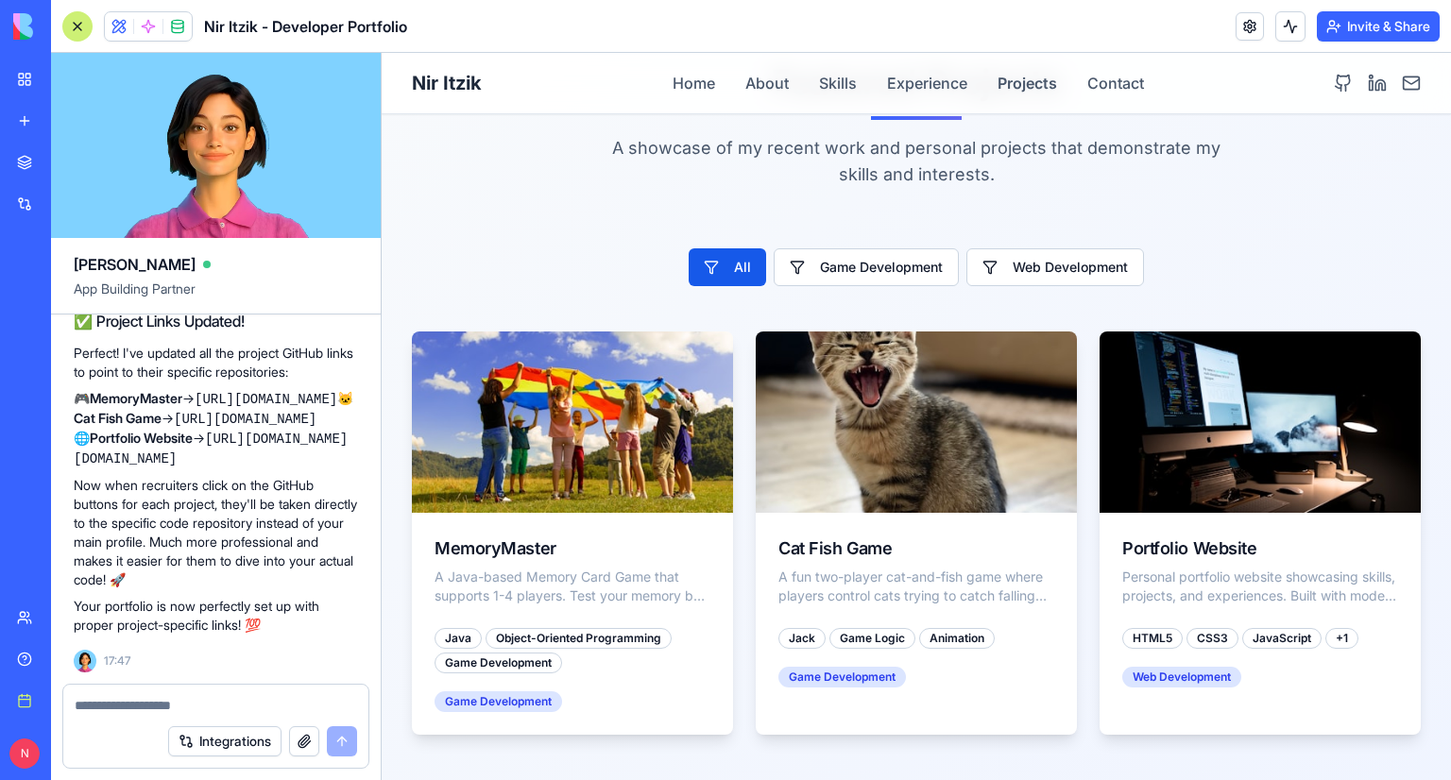
click at [210, 705] on textarea at bounding box center [216, 705] width 283 height 19
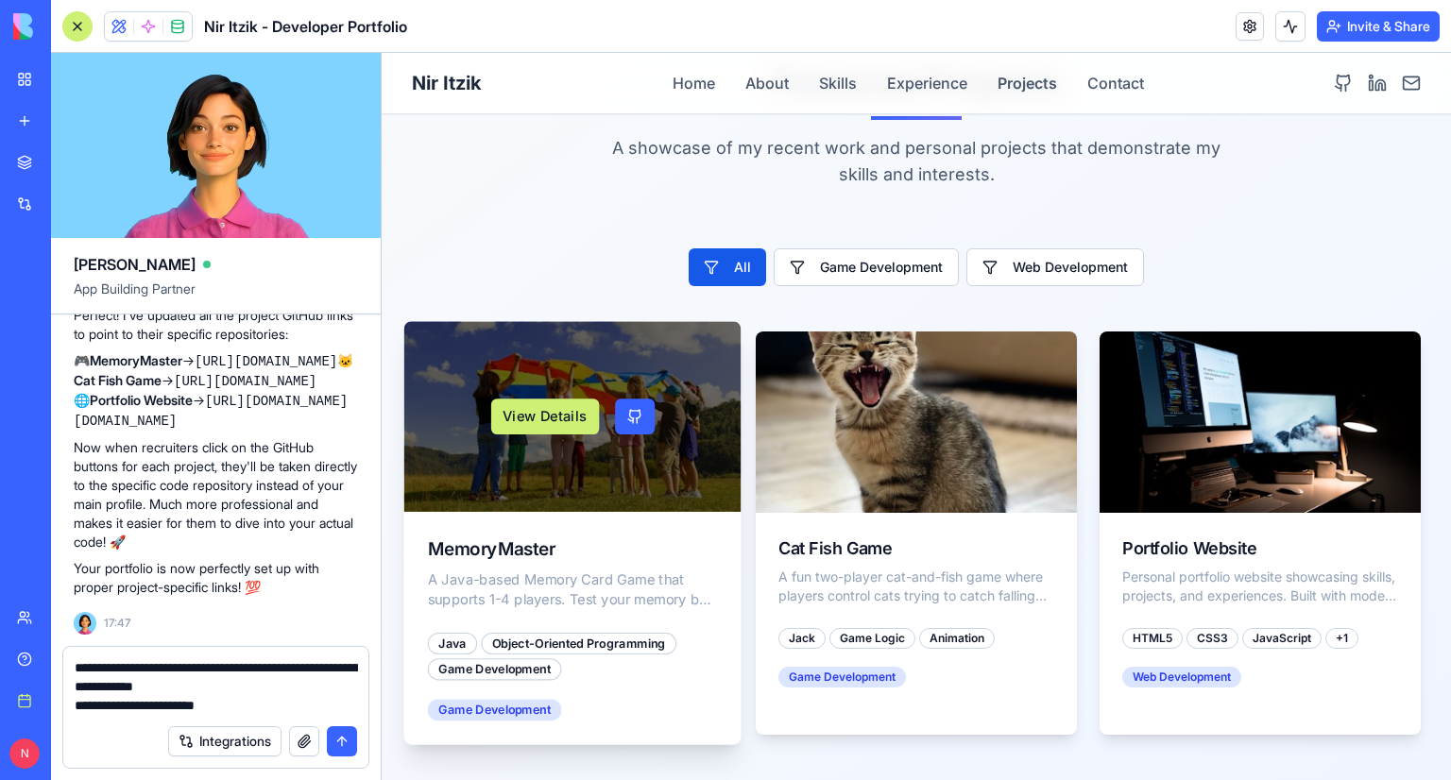
click at [573, 512] on div "MemoryMaster A Java-based Memory Card Game that supports 1-4 players. Test your…" at bounding box center [572, 572] width 337 height 121
click at [631, 397] on link at bounding box center [634, 417] width 43 height 40
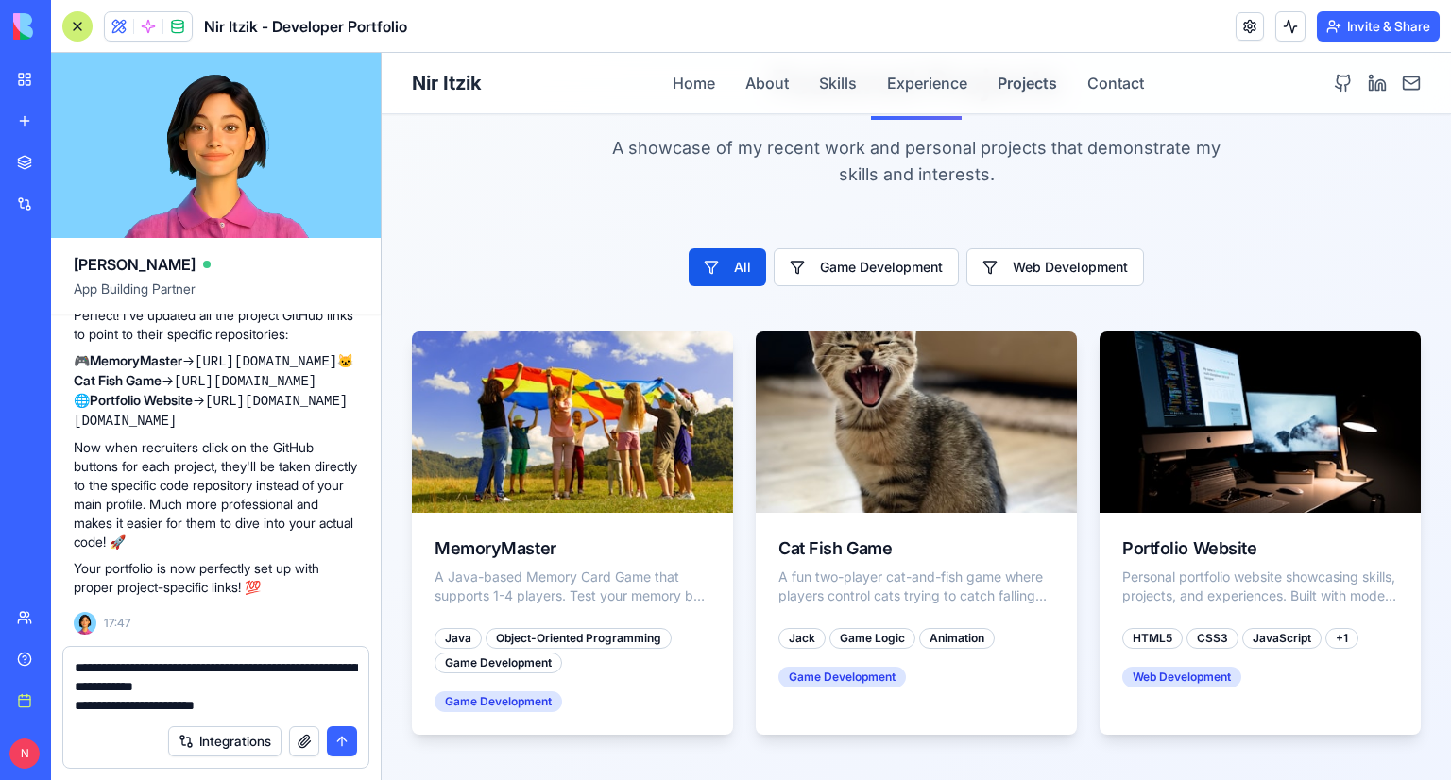
click at [268, 698] on textarea "**********" at bounding box center [216, 687] width 283 height 57
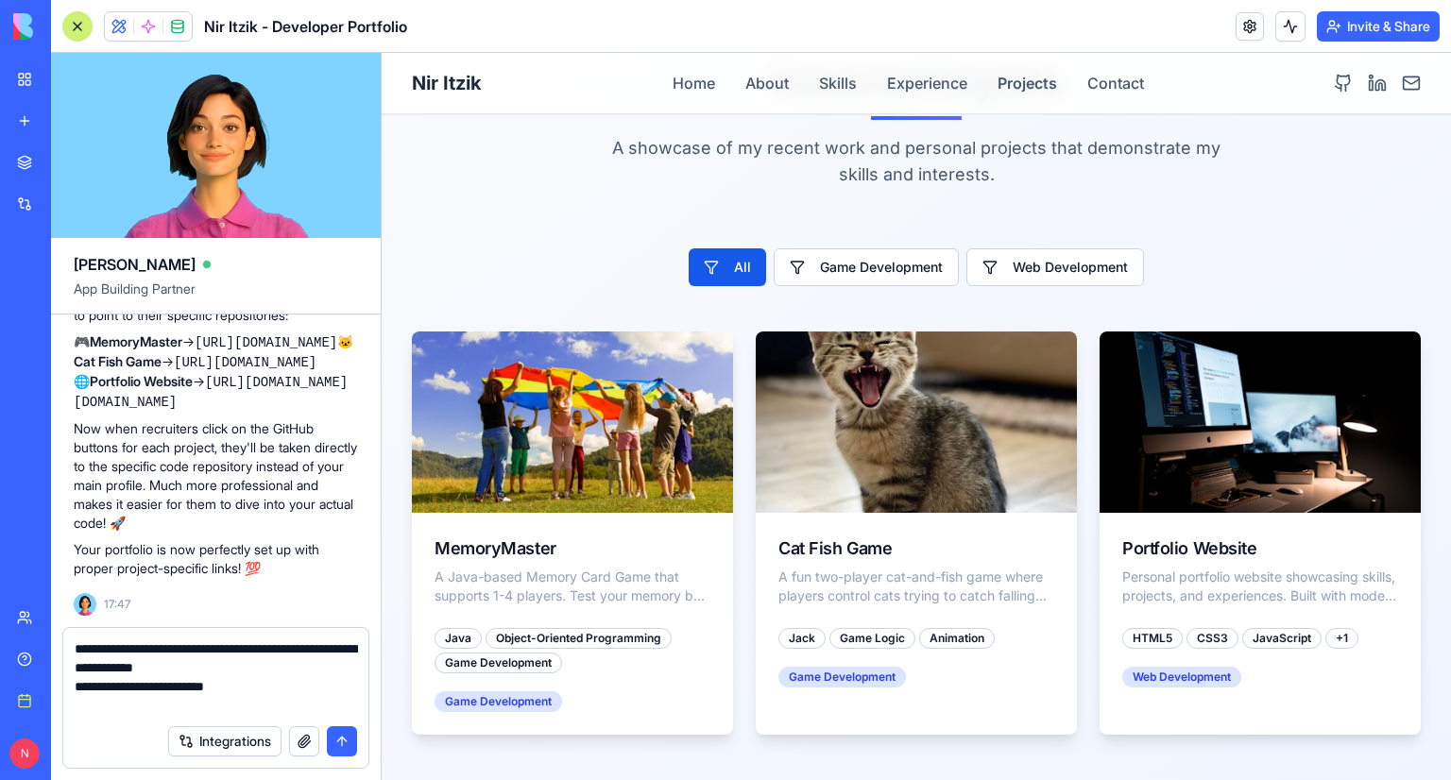
paste textarea "**********"
type textarea "**********"
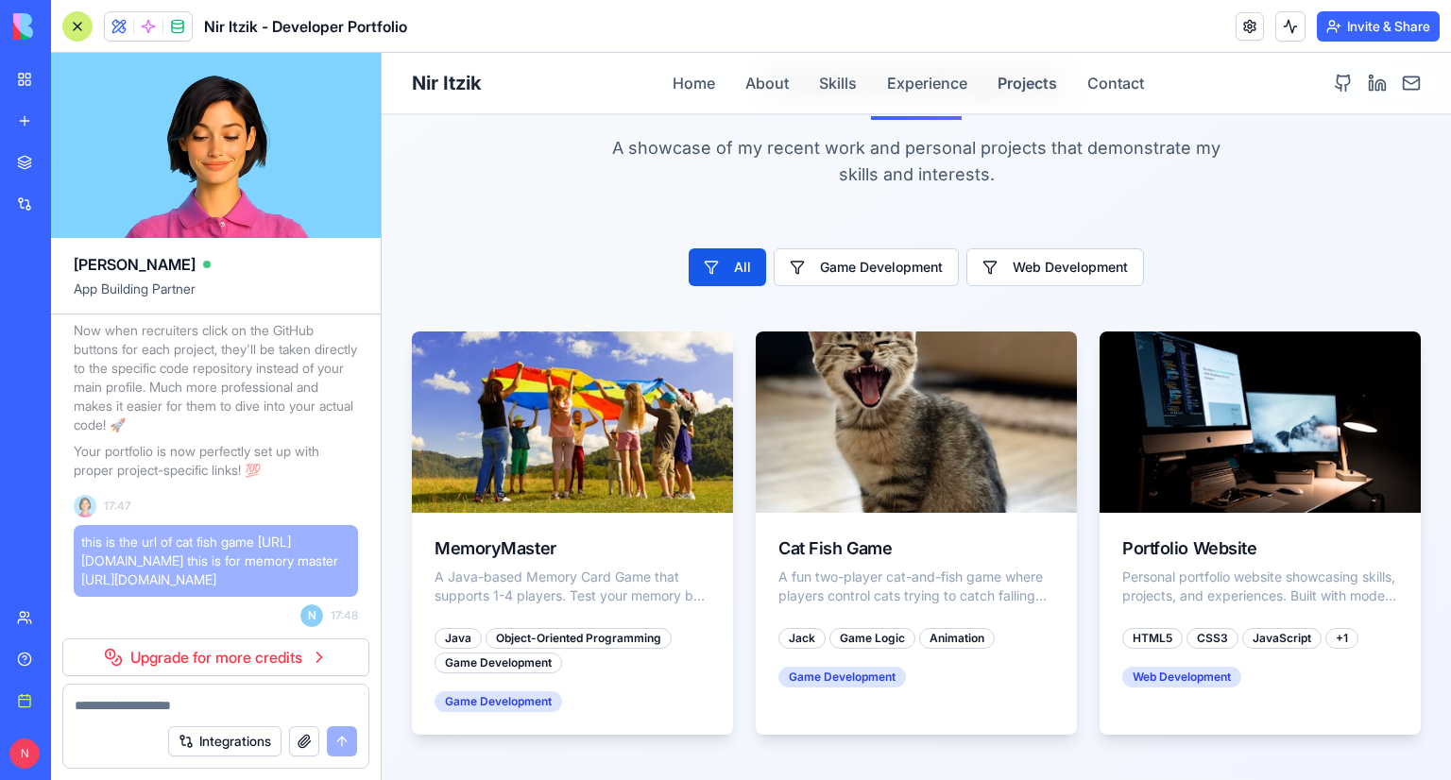
scroll to position [3114, 0]
click at [165, 651] on link "Upgrade for more credits" at bounding box center [215, 658] width 307 height 38
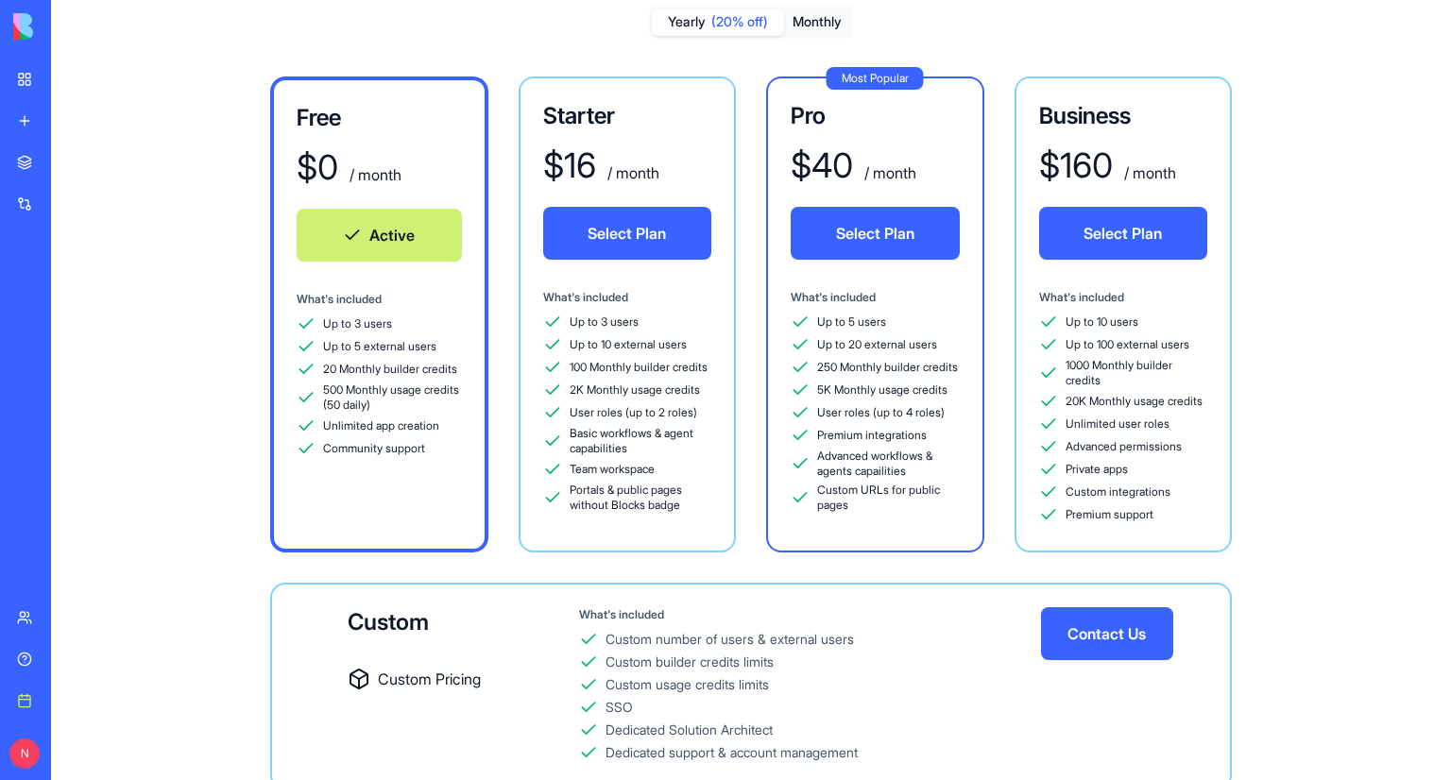
scroll to position [189, 0]
